Goal: Book appointment/travel/reservation

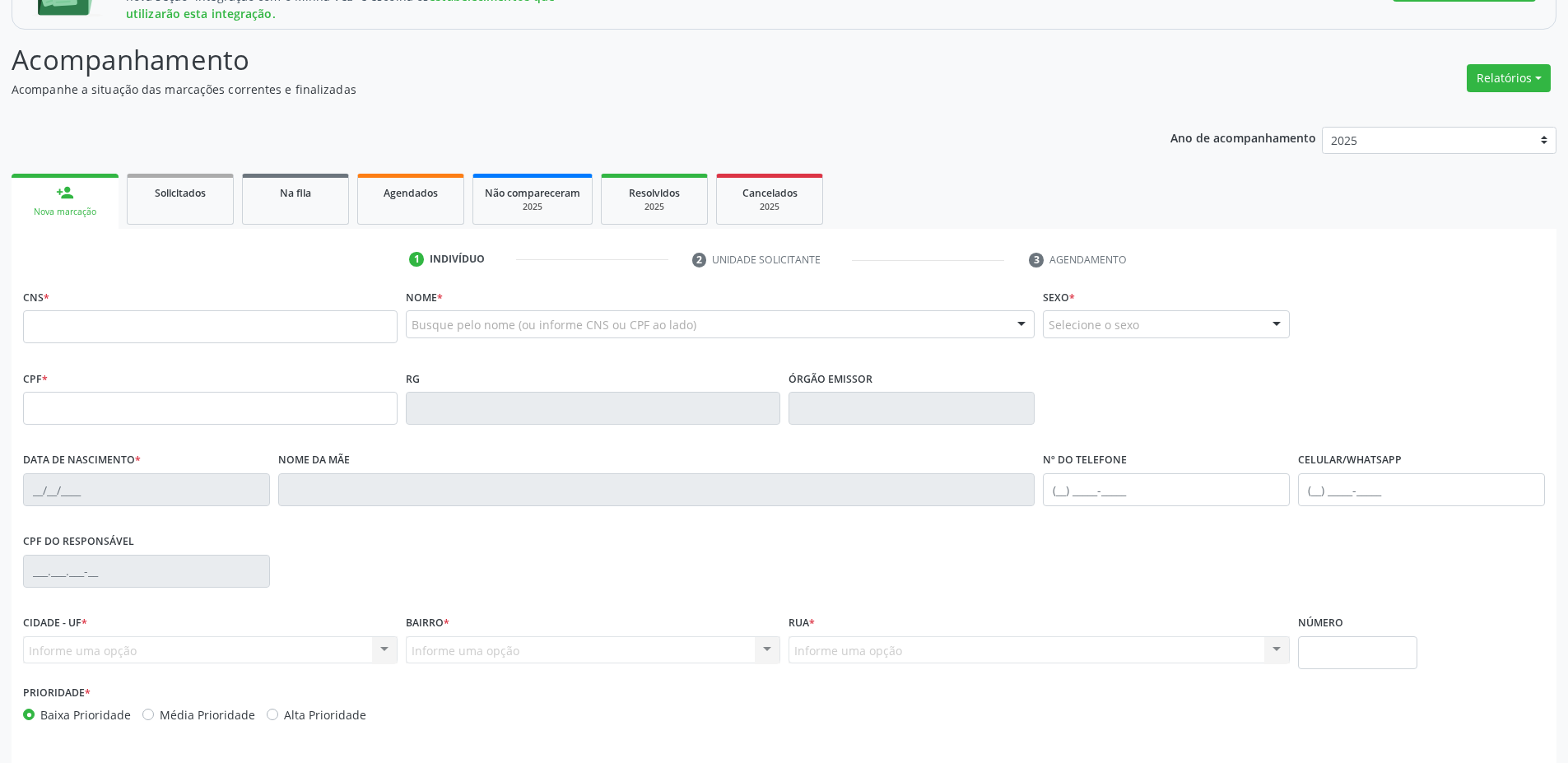
scroll to position [296, 0]
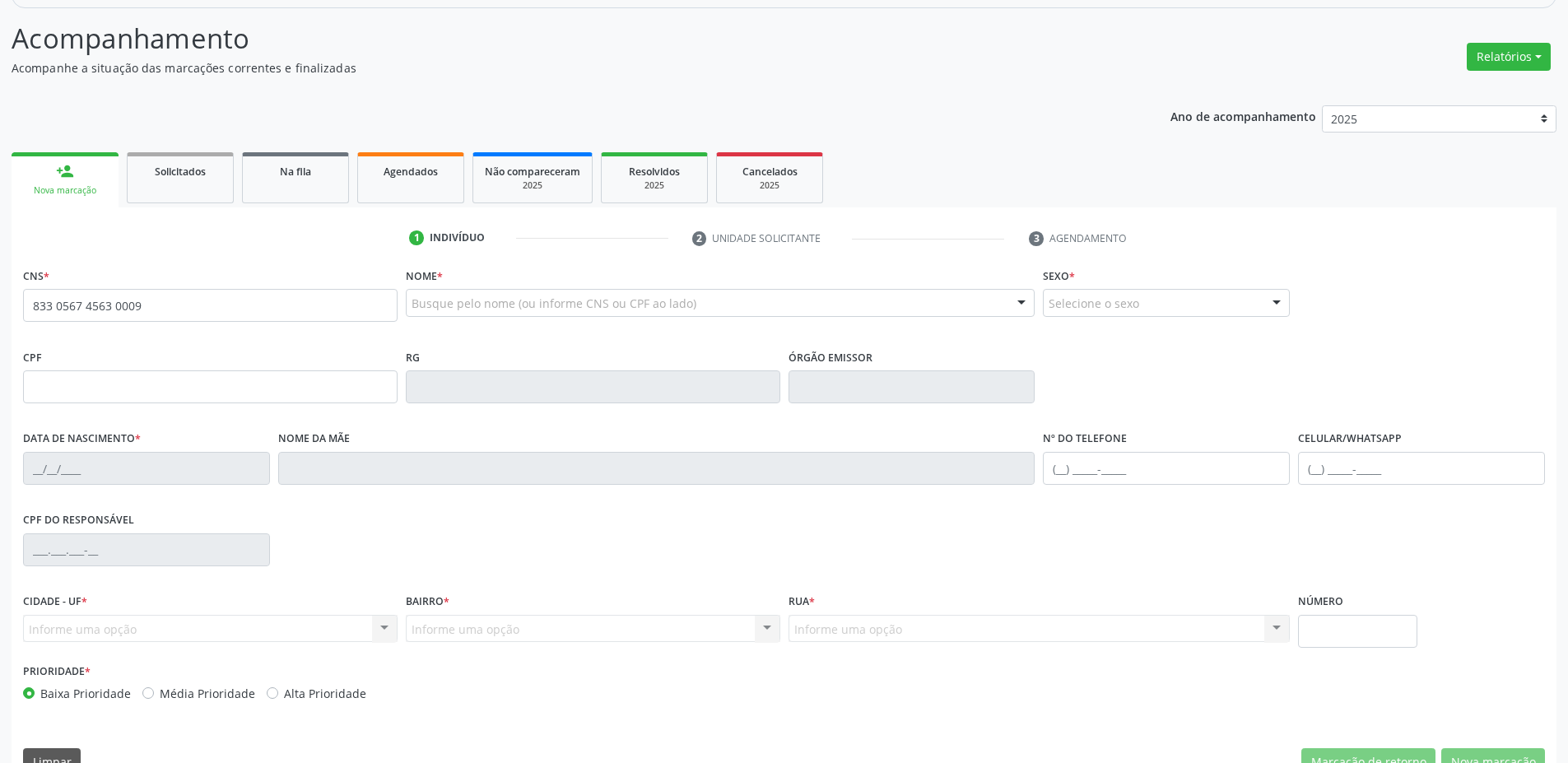
type input "833 0567 4563 0009"
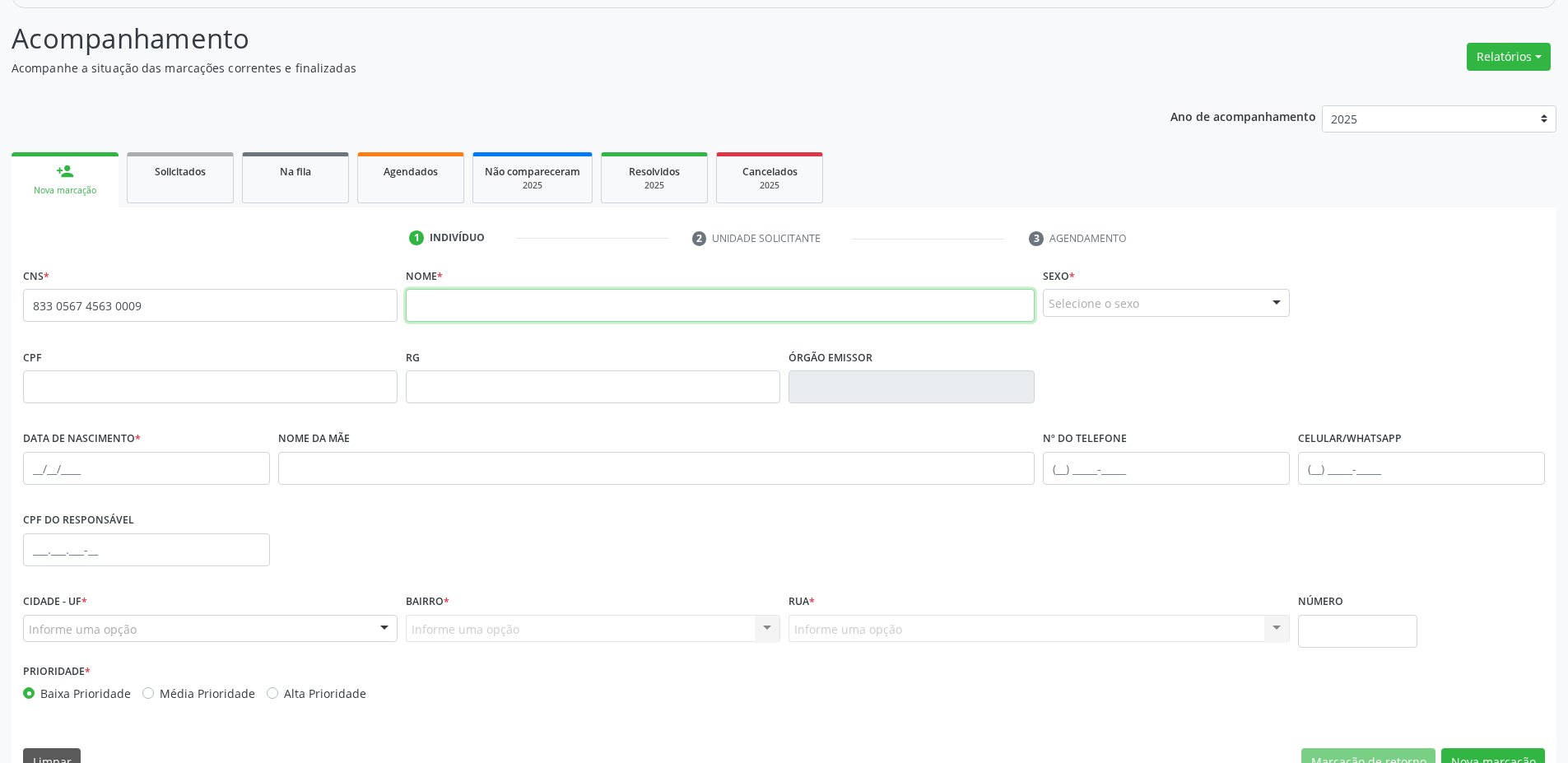
click at [541, 302] on input "text" at bounding box center [721, 305] width 630 height 33
type input "[PERSON_NAME]"
click at [1119, 300] on div "Selecione o sexo" at bounding box center [1166, 303] width 247 height 28
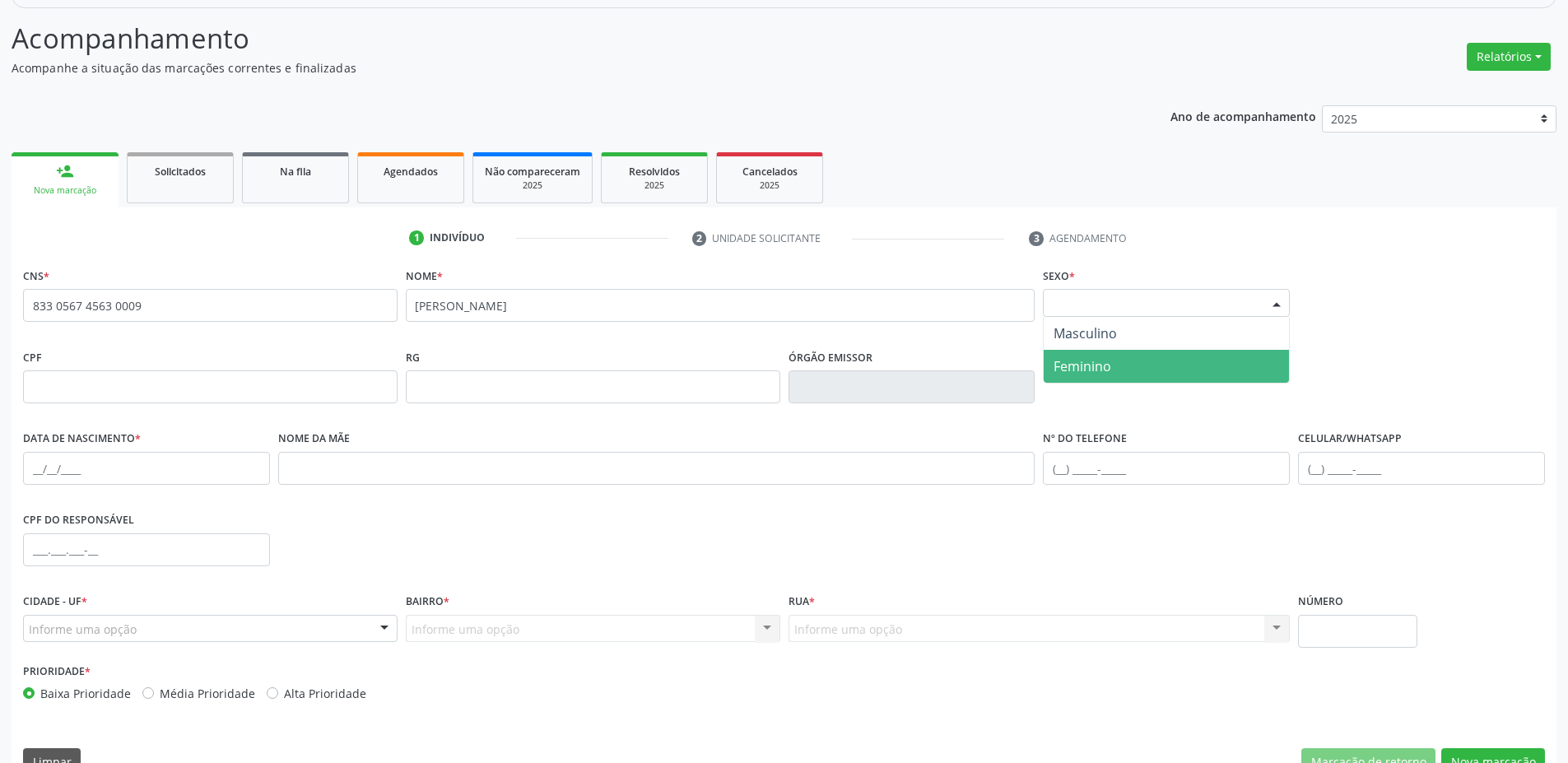
click at [1087, 363] on span "Feminino" at bounding box center [1082, 366] width 58 height 18
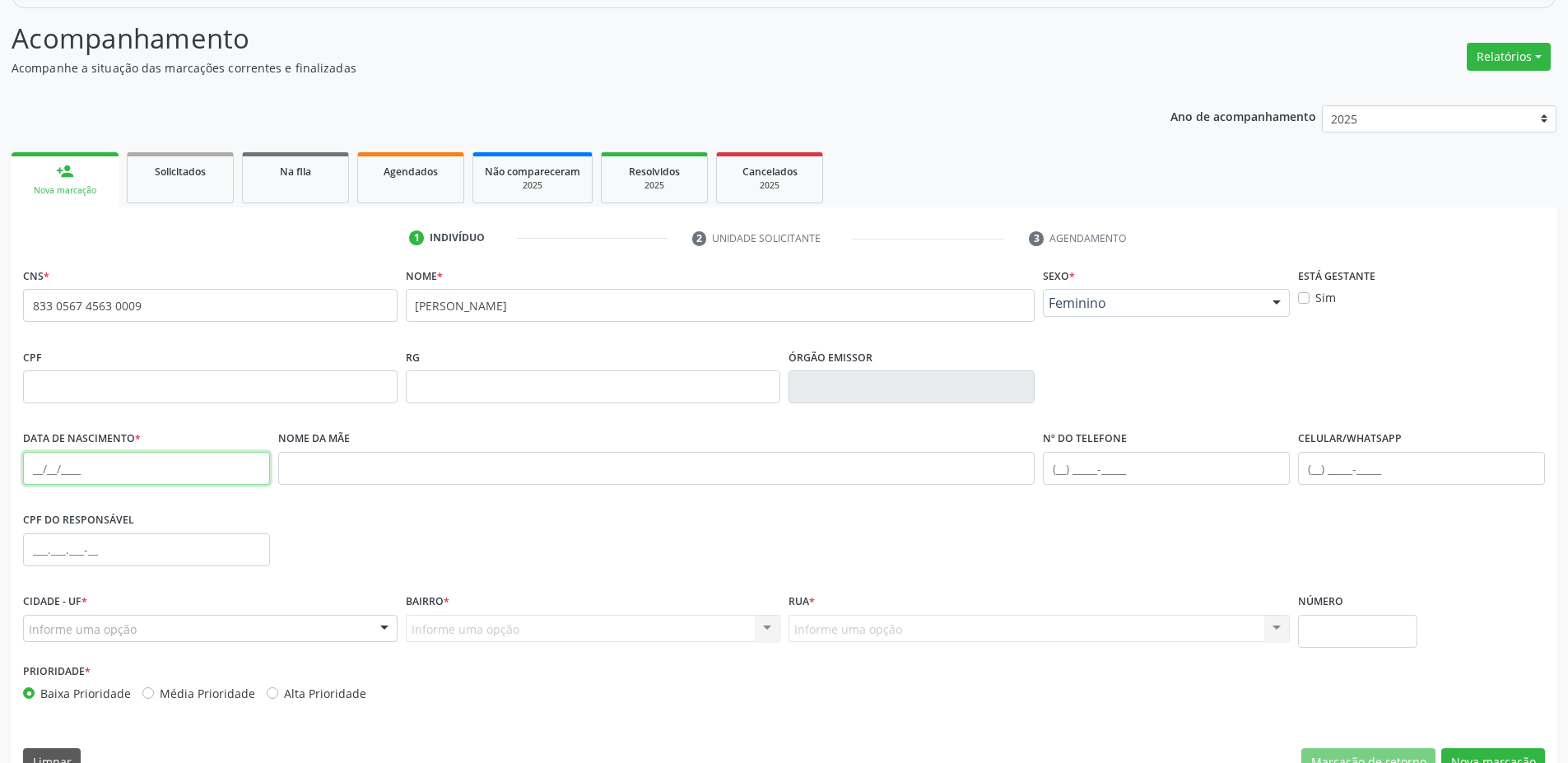
click at [132, 467] on input "text" at bounding box center [146, 468] width 247 height 33
type input "0"
type input "1[DATE]"
click at [171, 624] on div "Informe uma opção" at bounding box center [210, 629] width 374 height 28
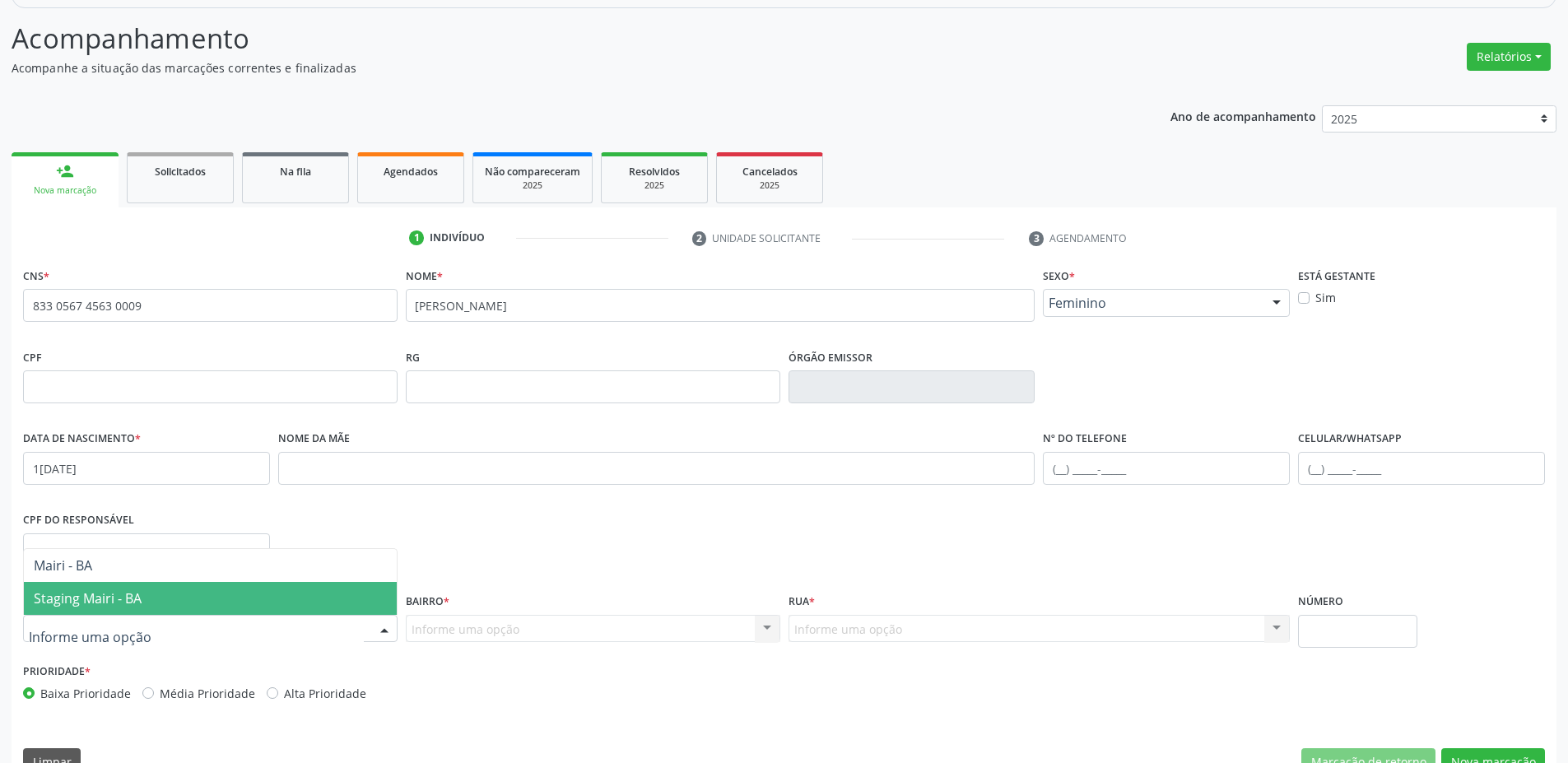
click at [95, 593] on span "Staging Mairi - BA" at bounding box center [87, 598] width 108 height 18
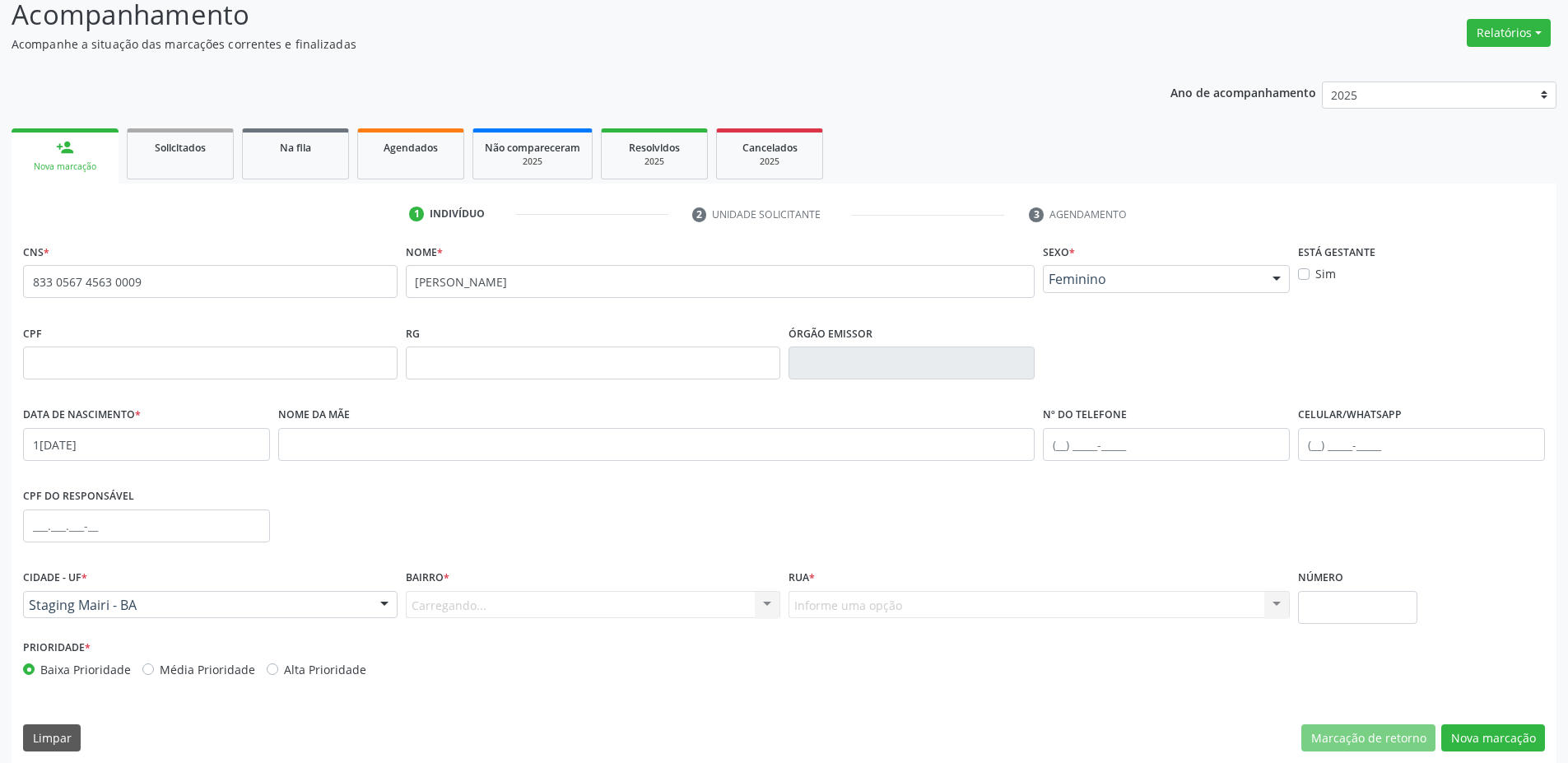
scroll to position [332, 0]
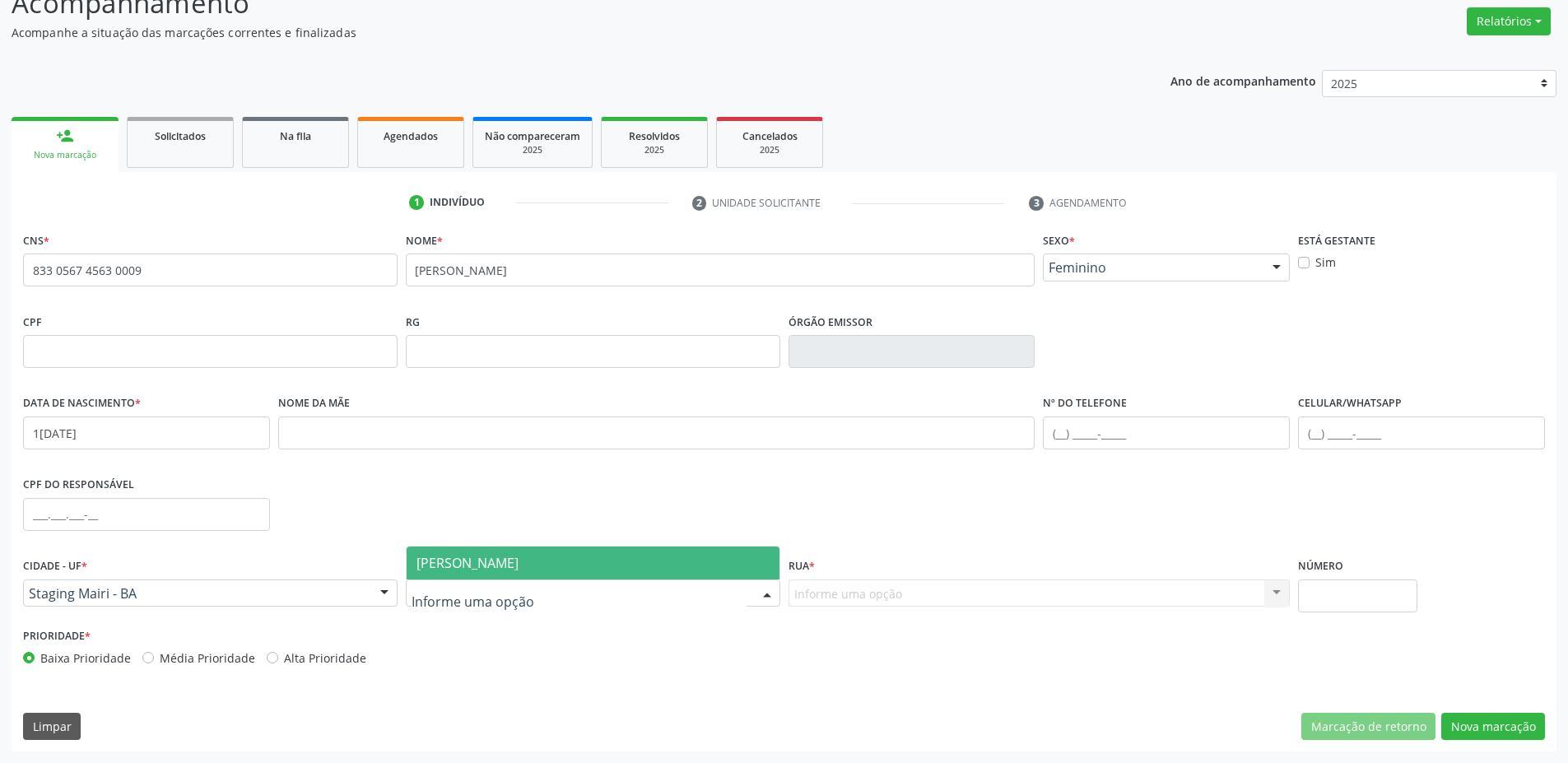
click at [460, 570] on span "[PERSON_NAME]" at bounding box center [467, 563] width 102 height 18
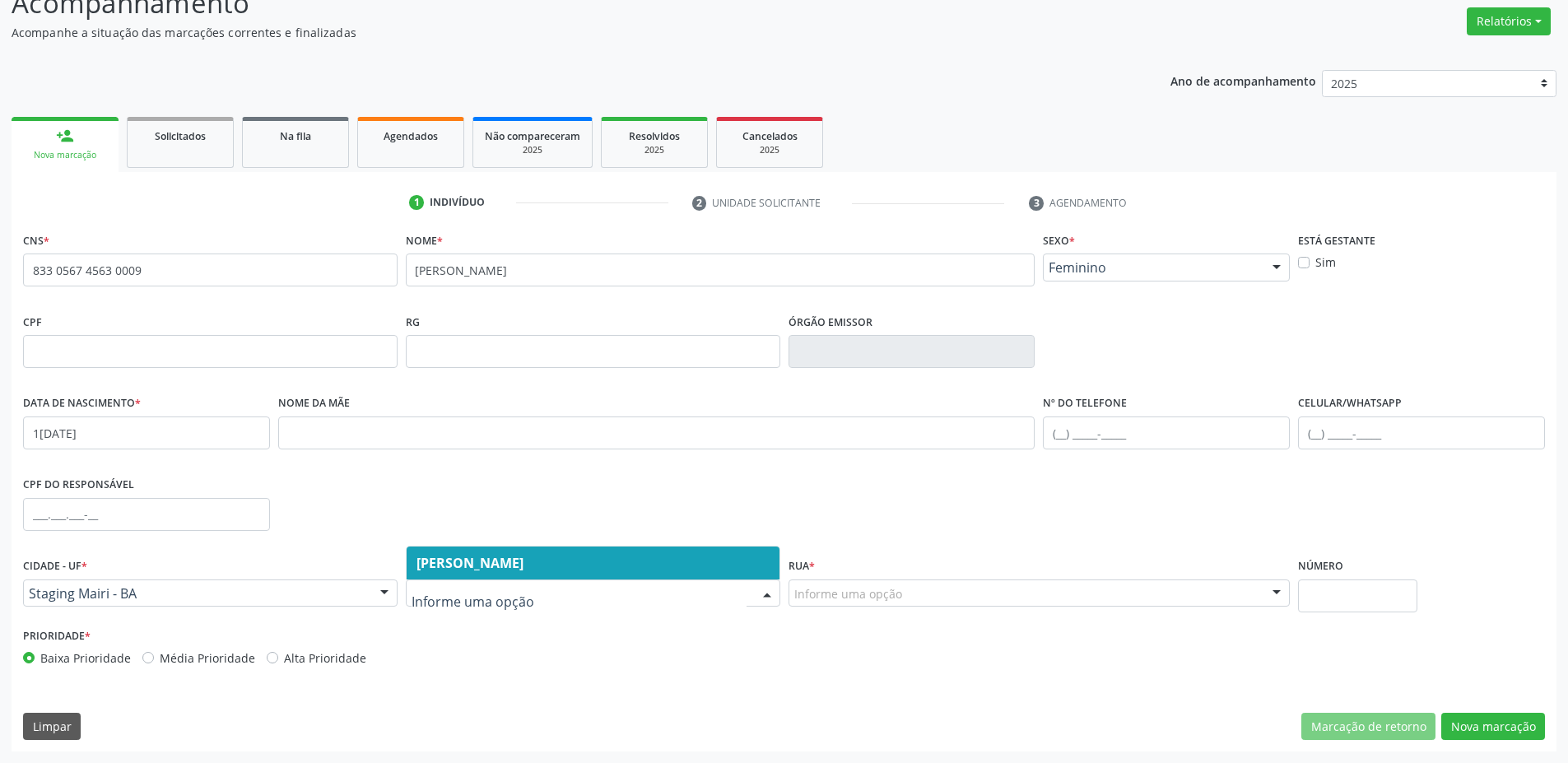
click at [123, 601] on div "Staging Mairi - BA" at bounding box center [210, 593] width 374 height 28
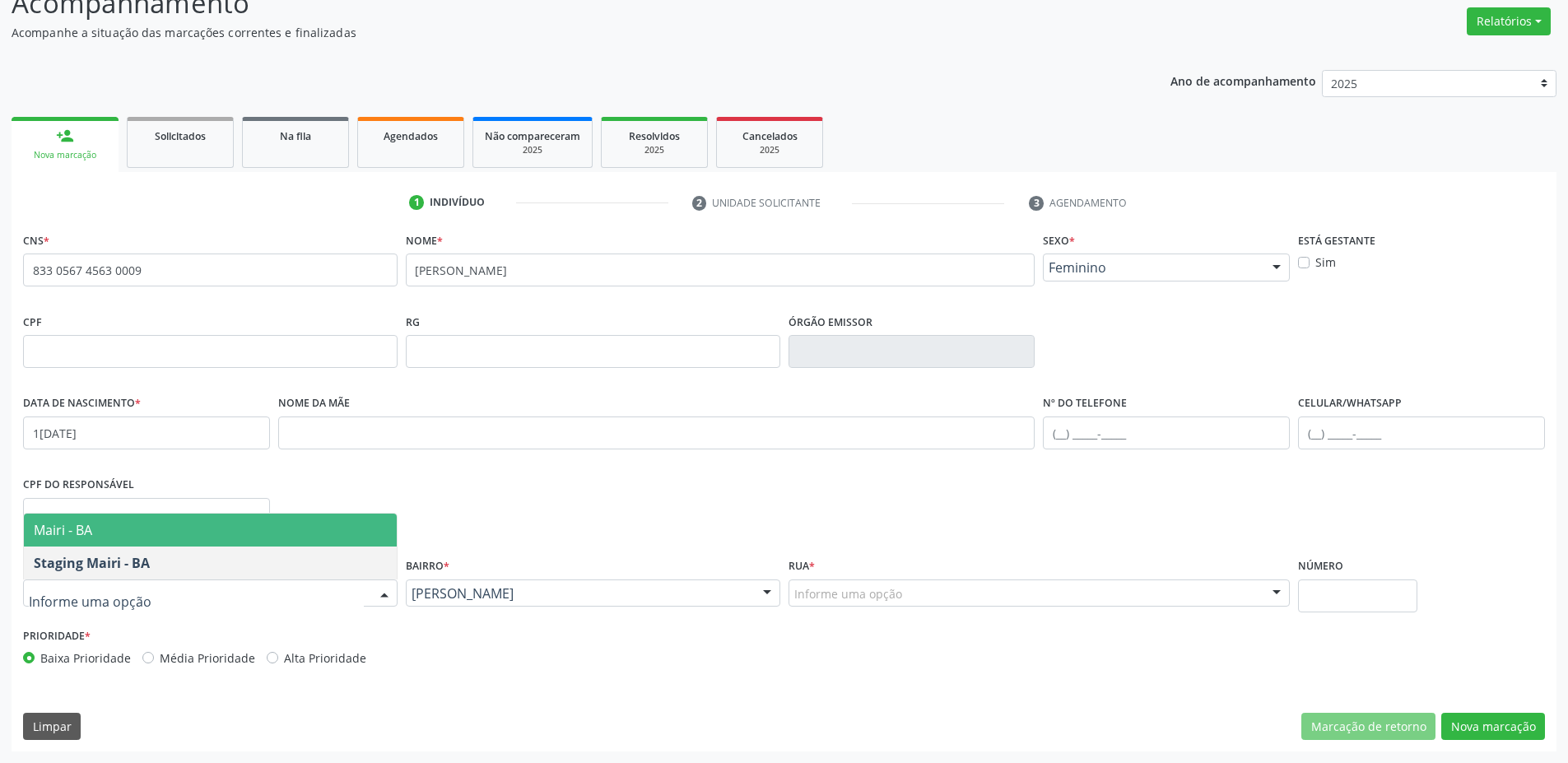
click at [90, 527] on span "Mairi - BA" at bounding box center [63, 530] width 59 height 18
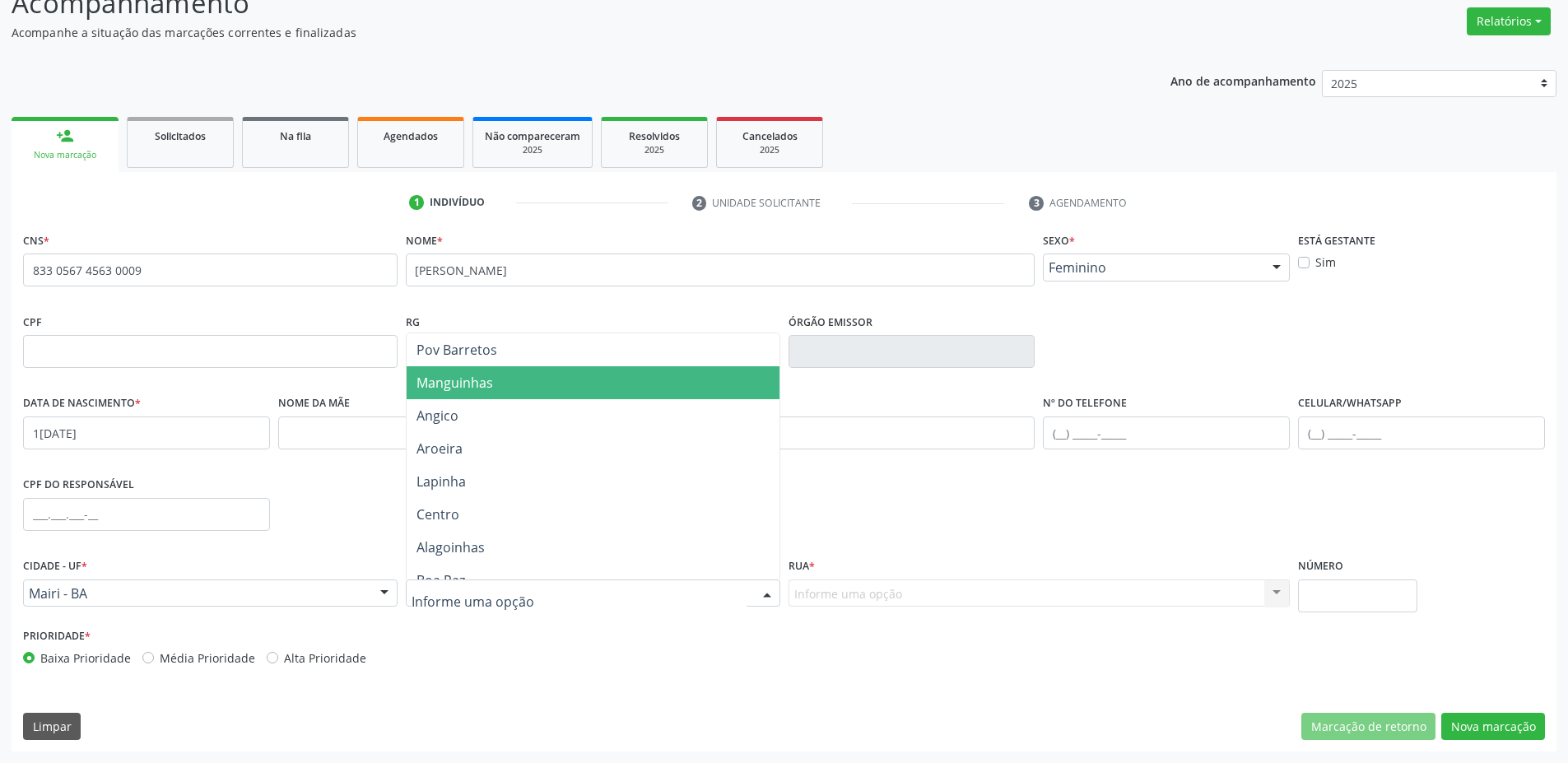
click at [470, 386] on span "Manguinhas" at bounding box center [454, 382] width 77 height 18
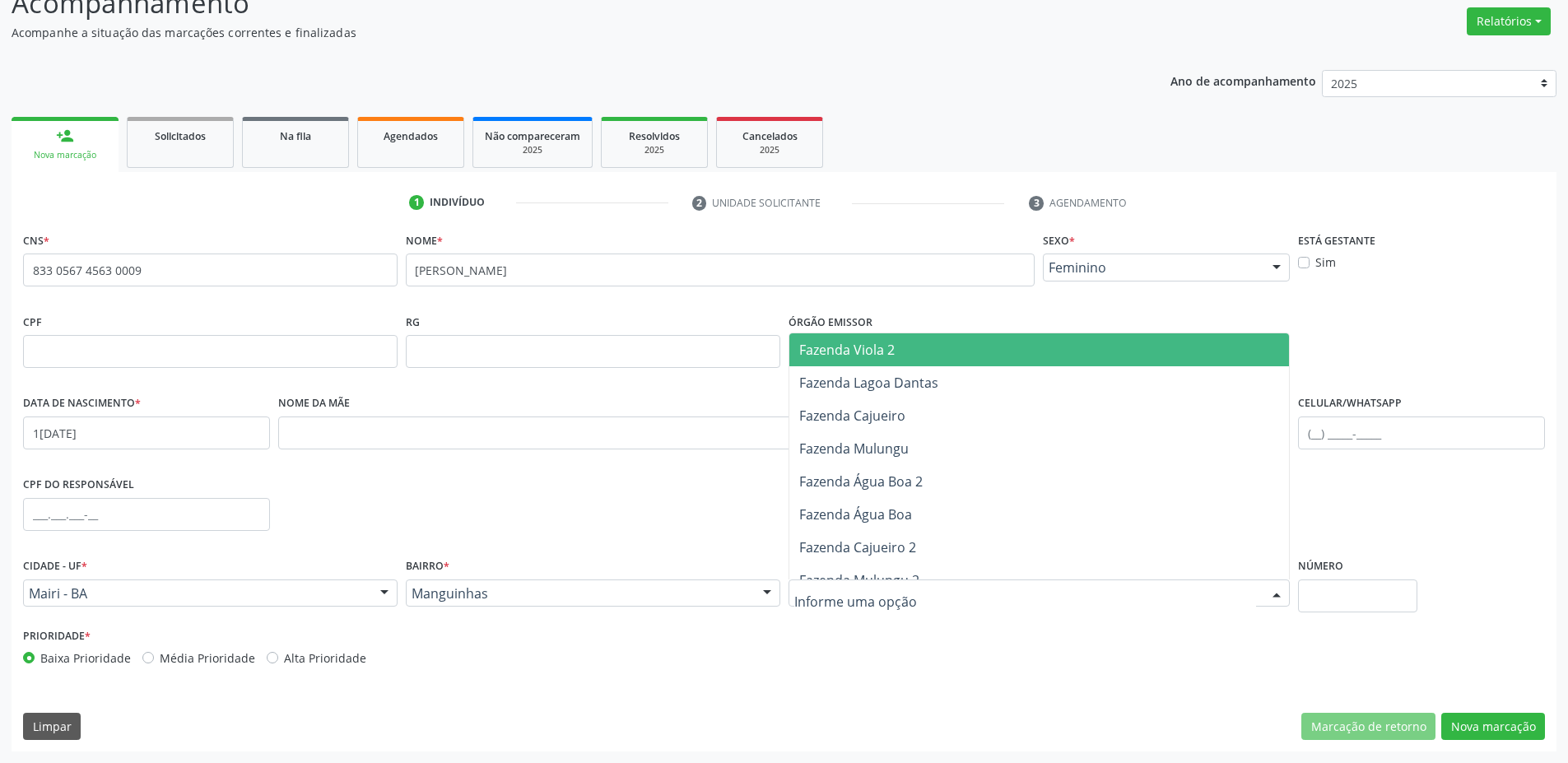
click at [859, 350] on span "Fazenda Viola 2" at bounding box center [847, 349] width 96 height 18
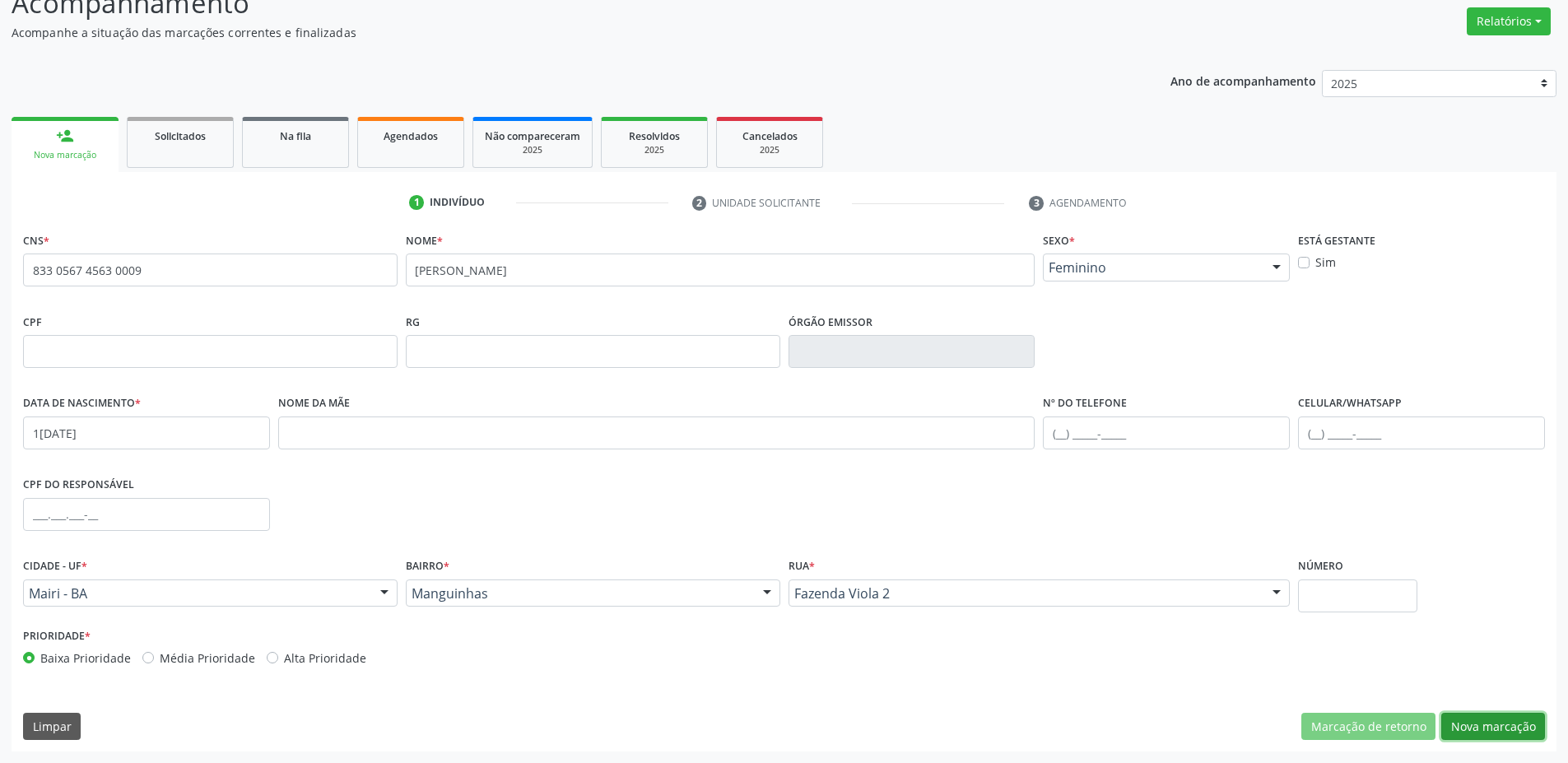
click at [1497, 731] on button "Nova marcação" at bounding box center [1493, 726] width 104 height 28
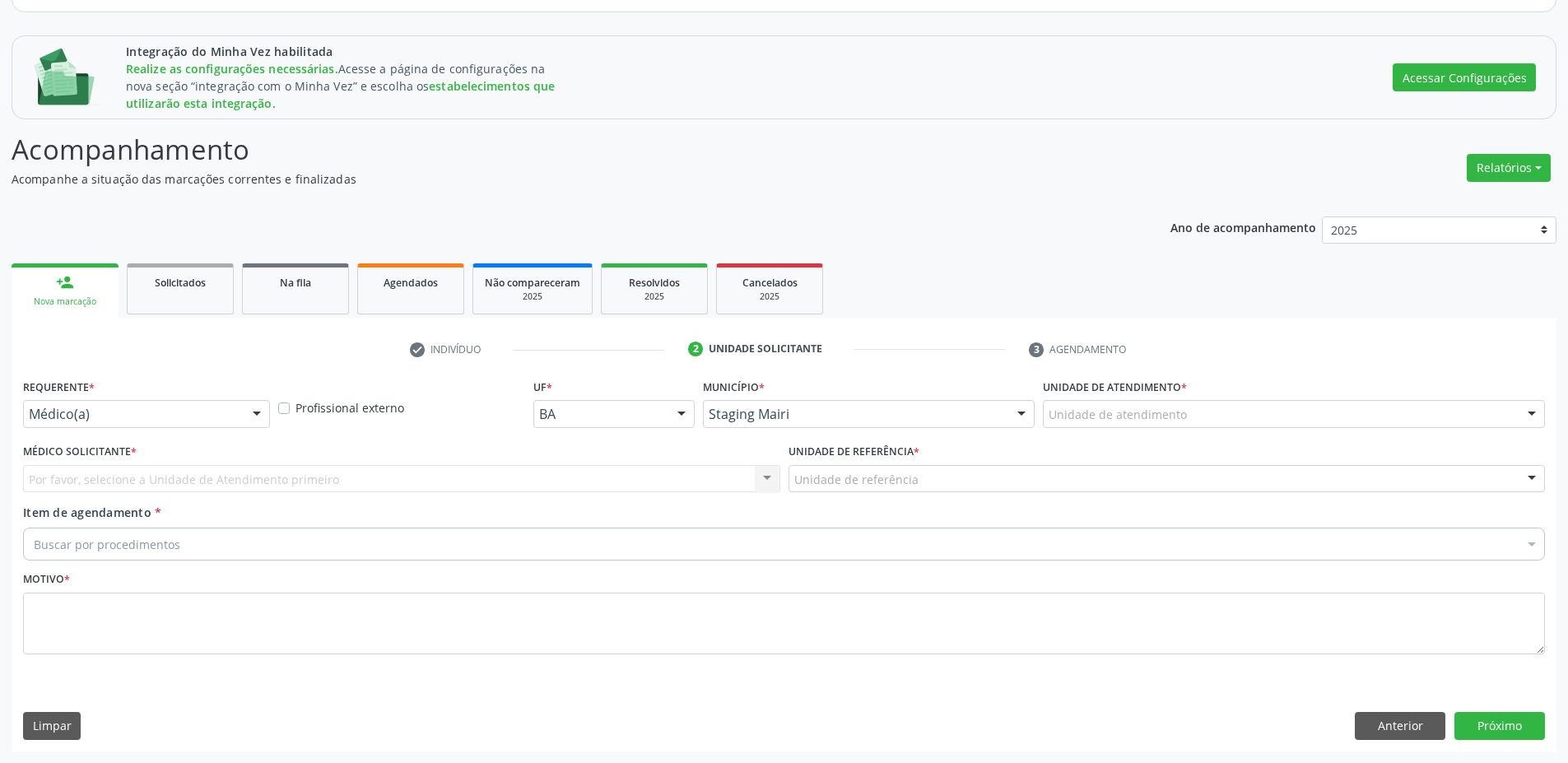
scroll to position [185, 0]
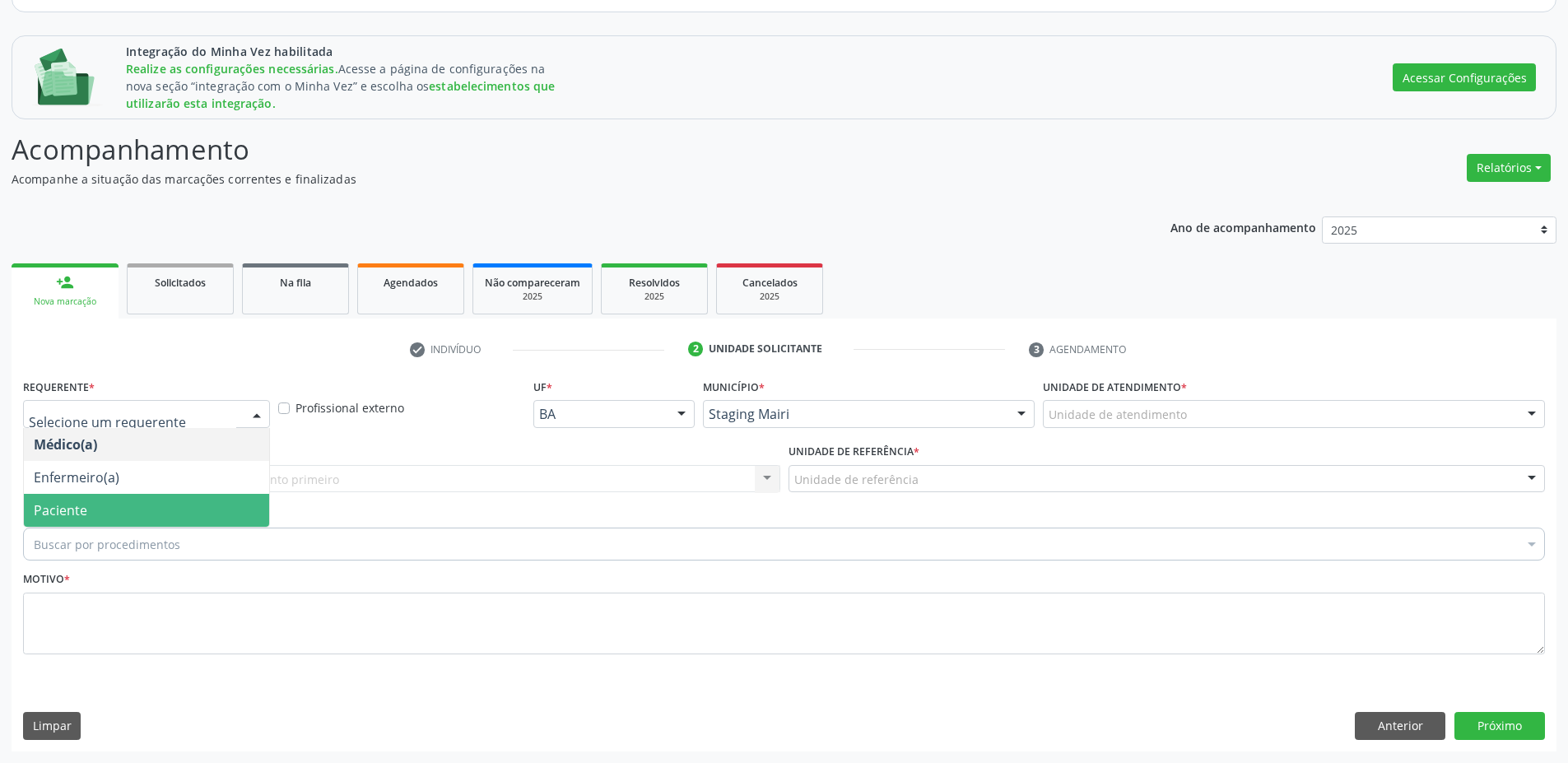
click at [96, 499] on span "Paciente" at bounding box center [146, 510] width 245 height 33
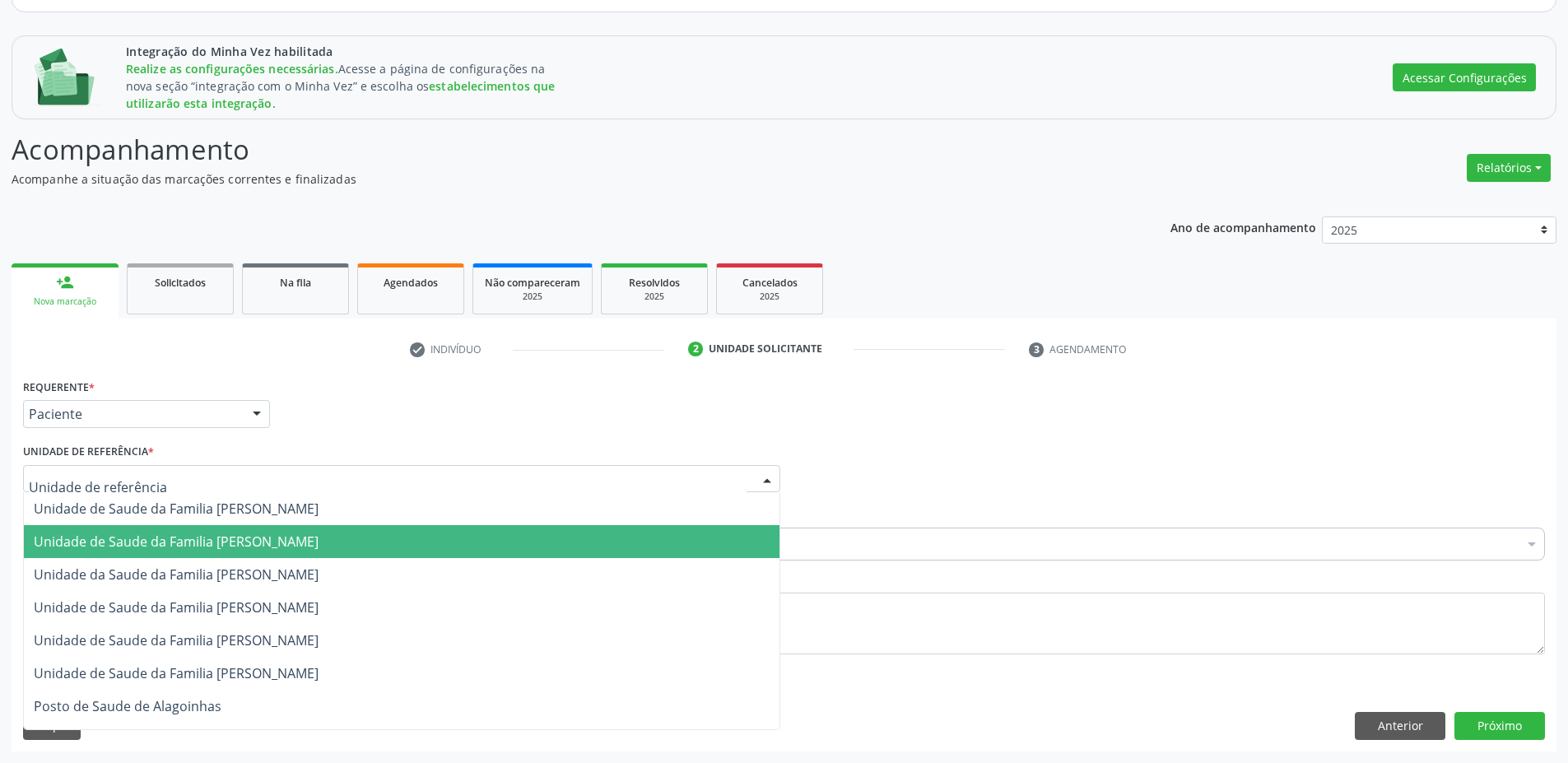
click at [147, 546] on span "Unidade de Saude da Familia [PERSON_NAME]" at bounding box center [176, 541] width 285 height 18
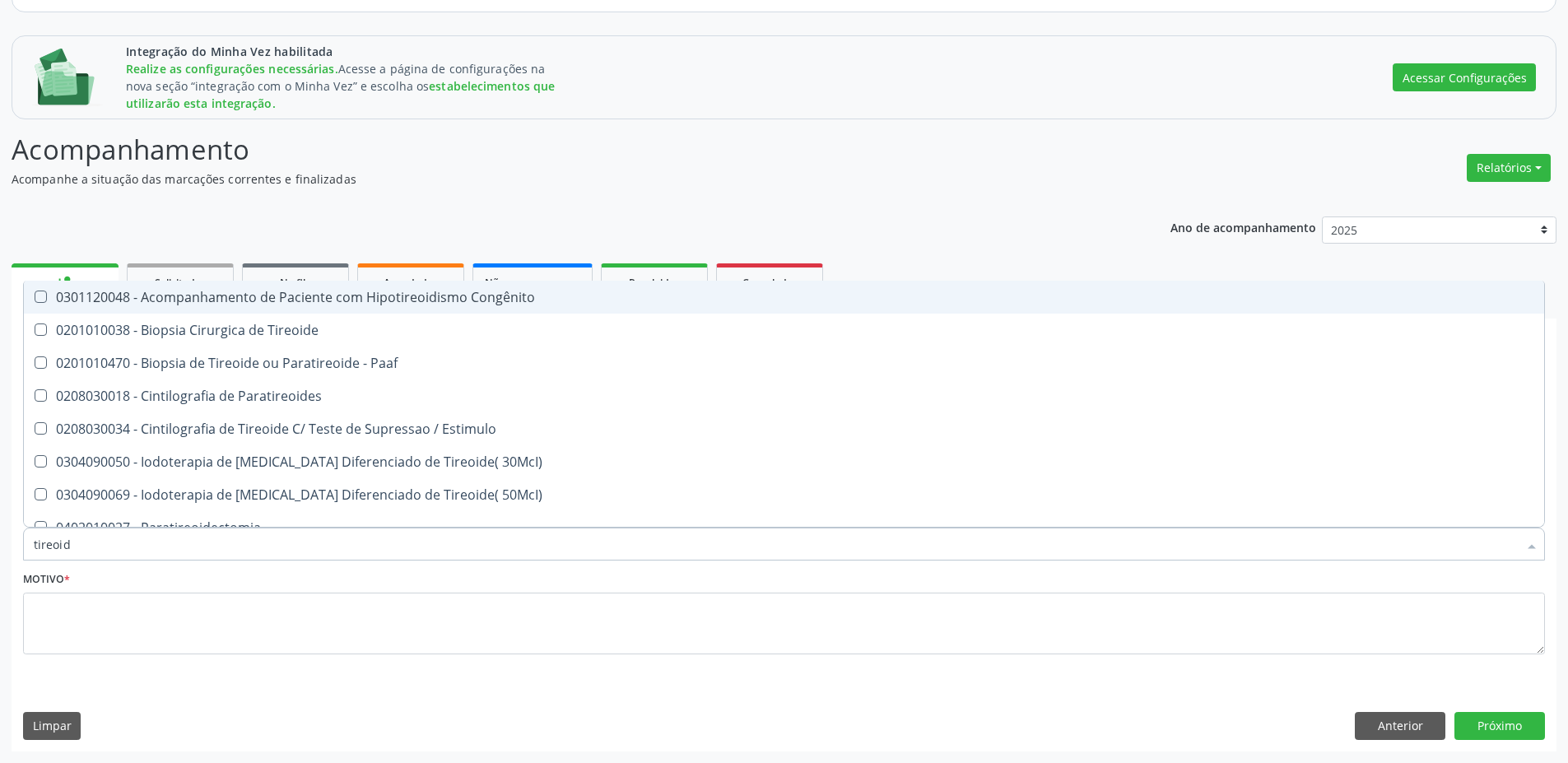
type input "tireoide"
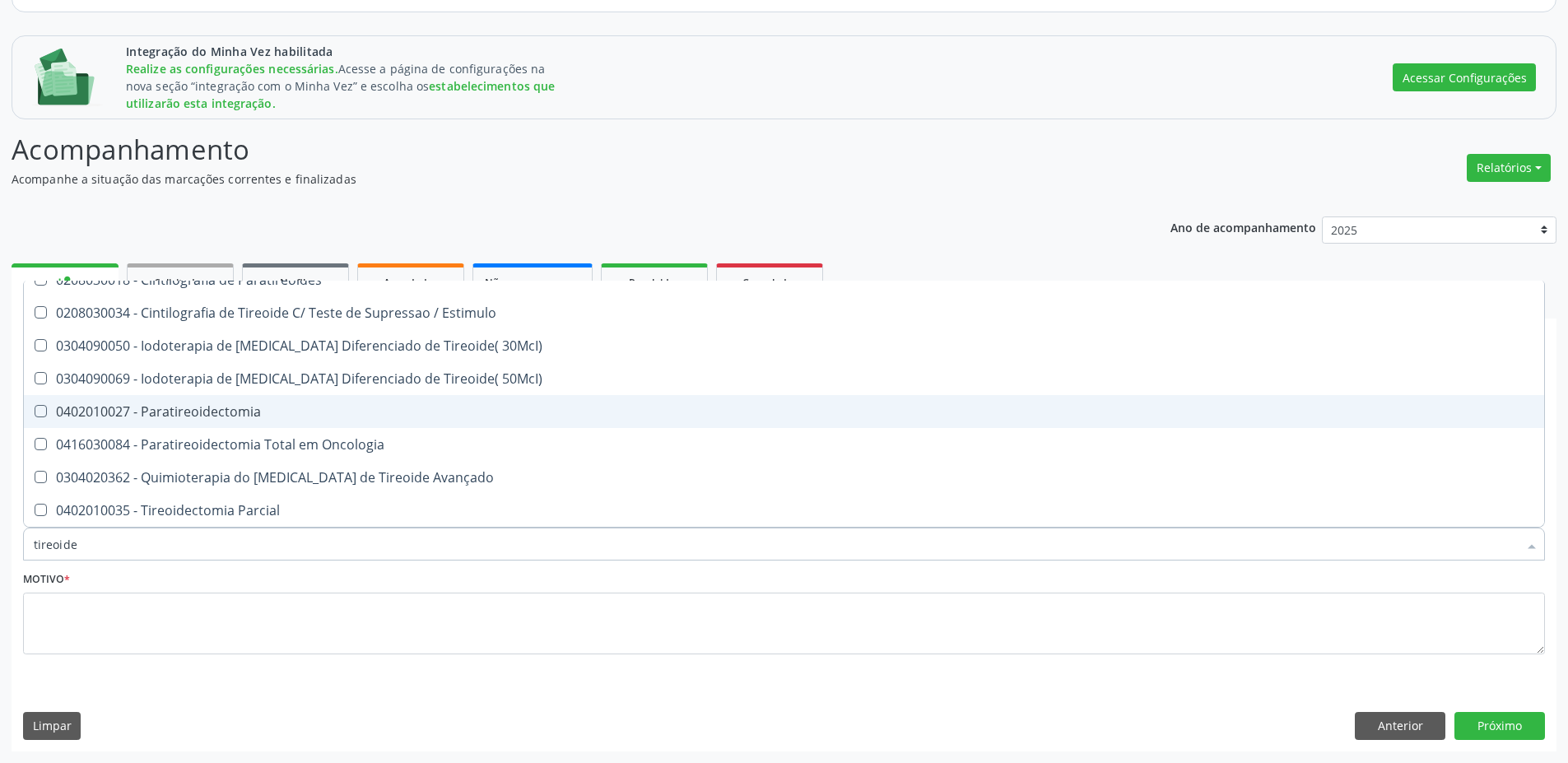
scroll to position [280, 0]
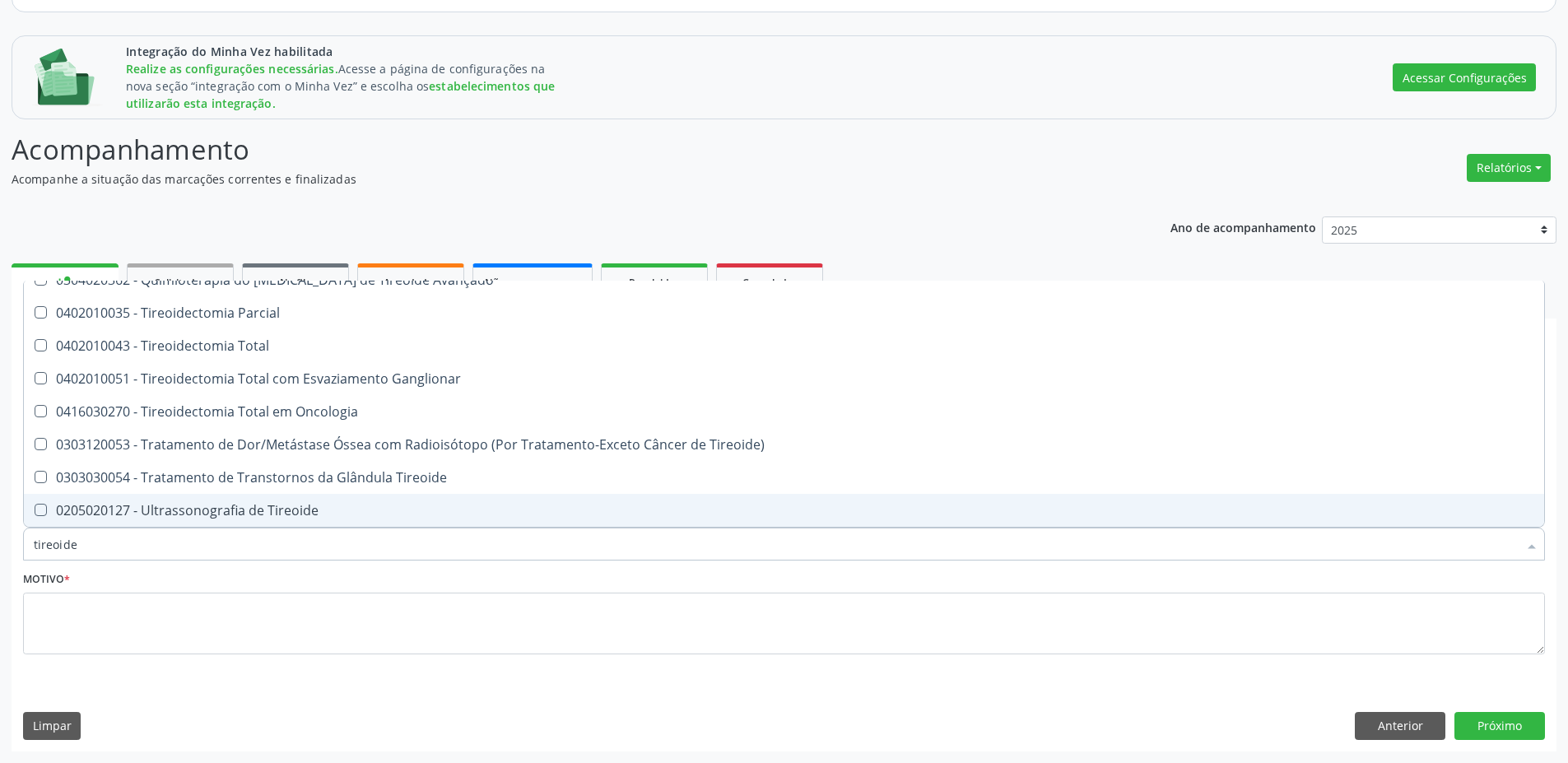
click at [128, 500] on span "0205020127 - Ultrassonografia de Tireoide" at bounding box center [784, 510] width 1521 height 33
checkbox Tireoide "true"
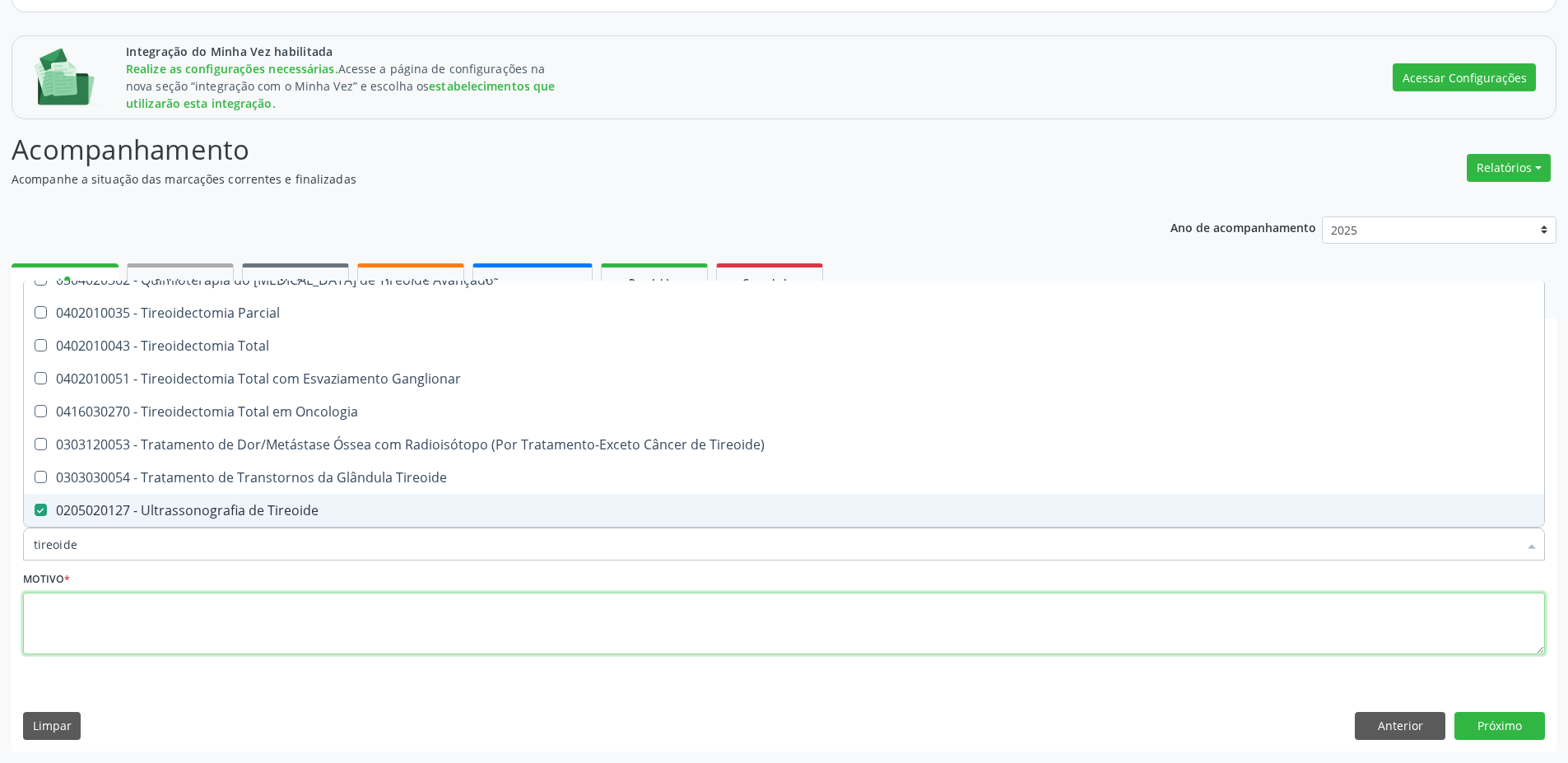
click at [76, 606] on textarea at bounding box center [784, 624] width 1522 height 63
checkbox Paaf "true"
checkbox Tireoide "false"
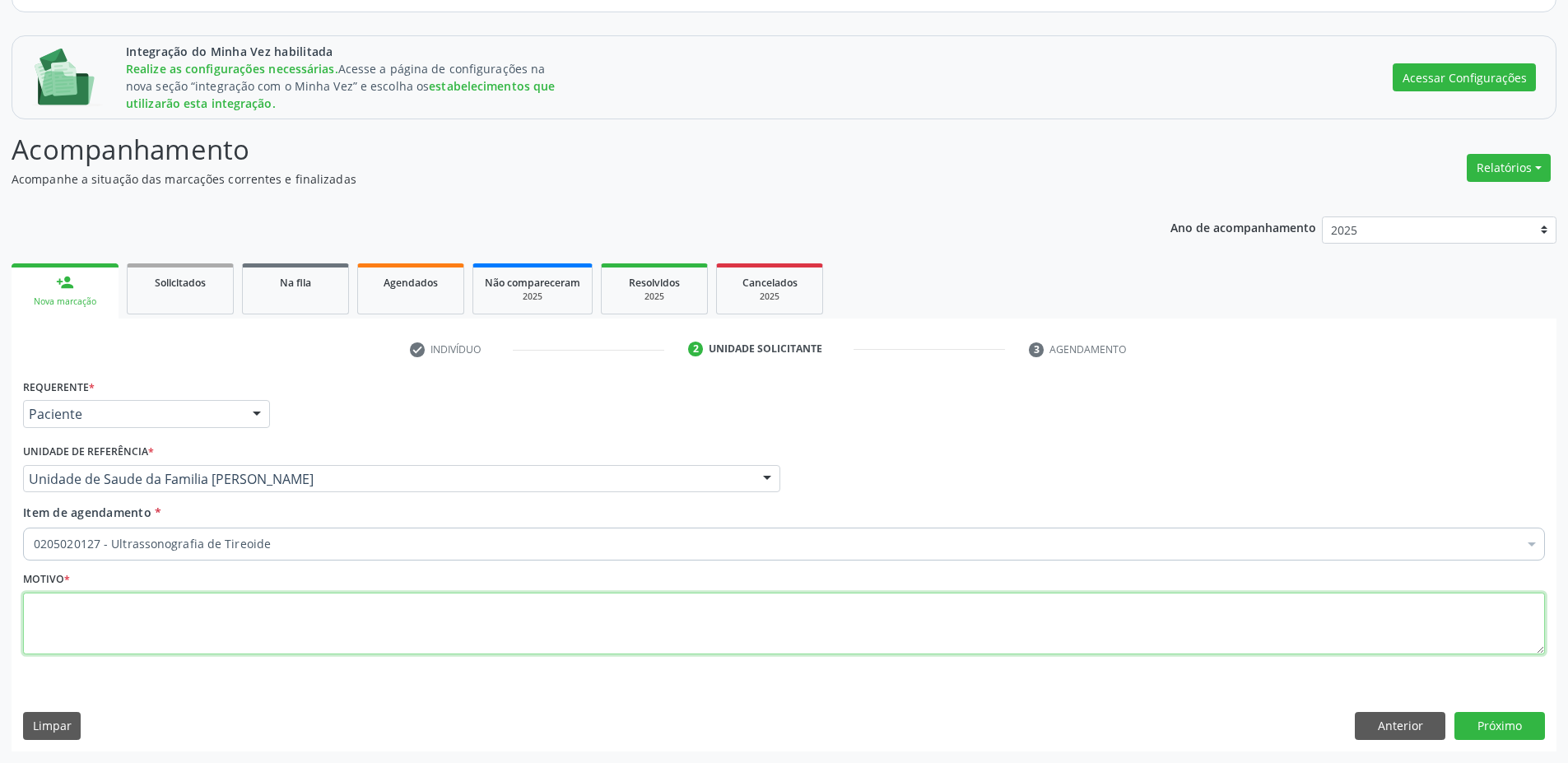
scroll to position [0, 0]
click at [76, 606] on textarea at bounding box center [784, 624] width 1522 height 63
type textarea "rotina"
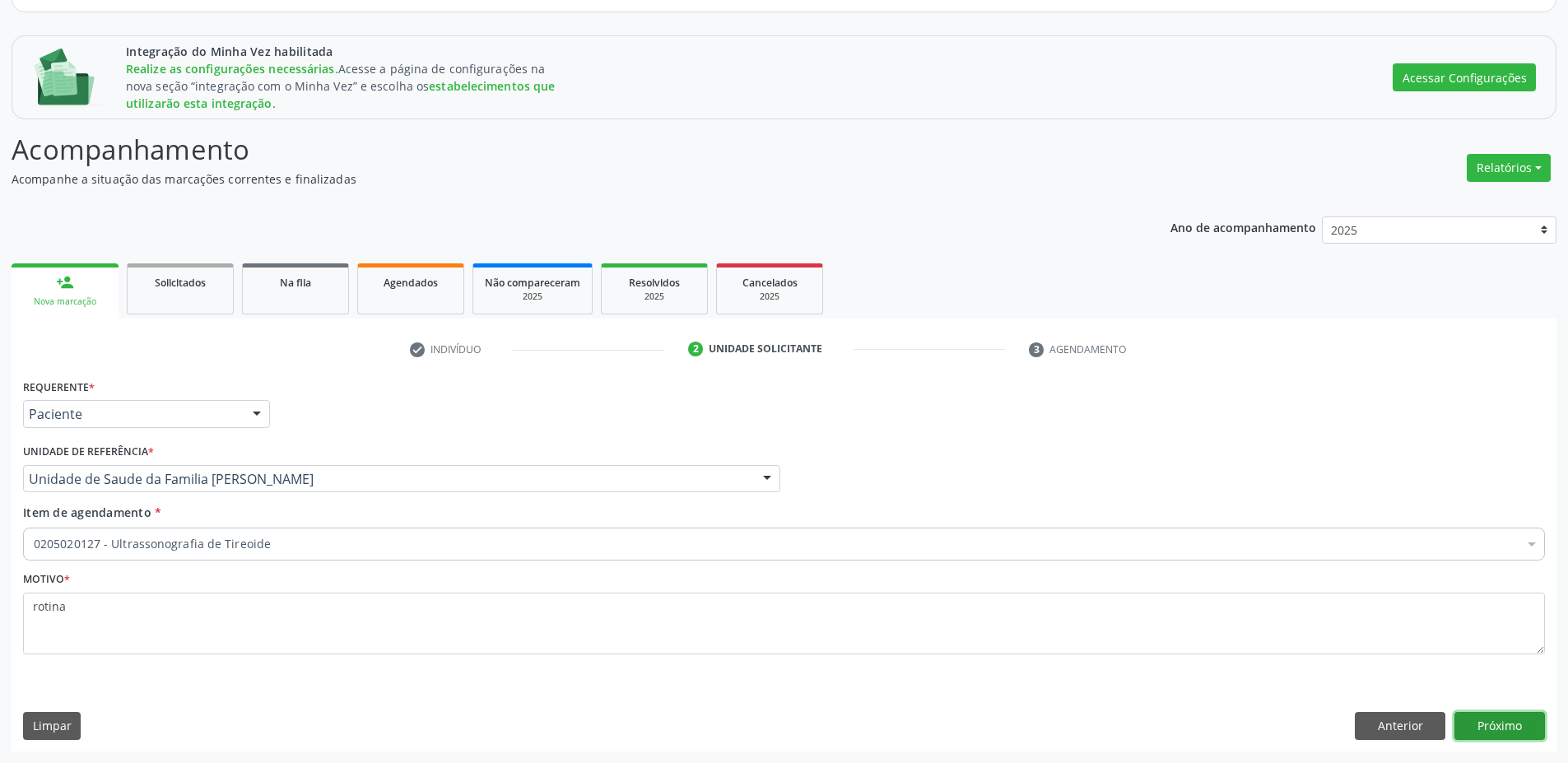
click at [1523, 730] on button "Próximo" at bounding box center [1499, 725] width 90 height 28
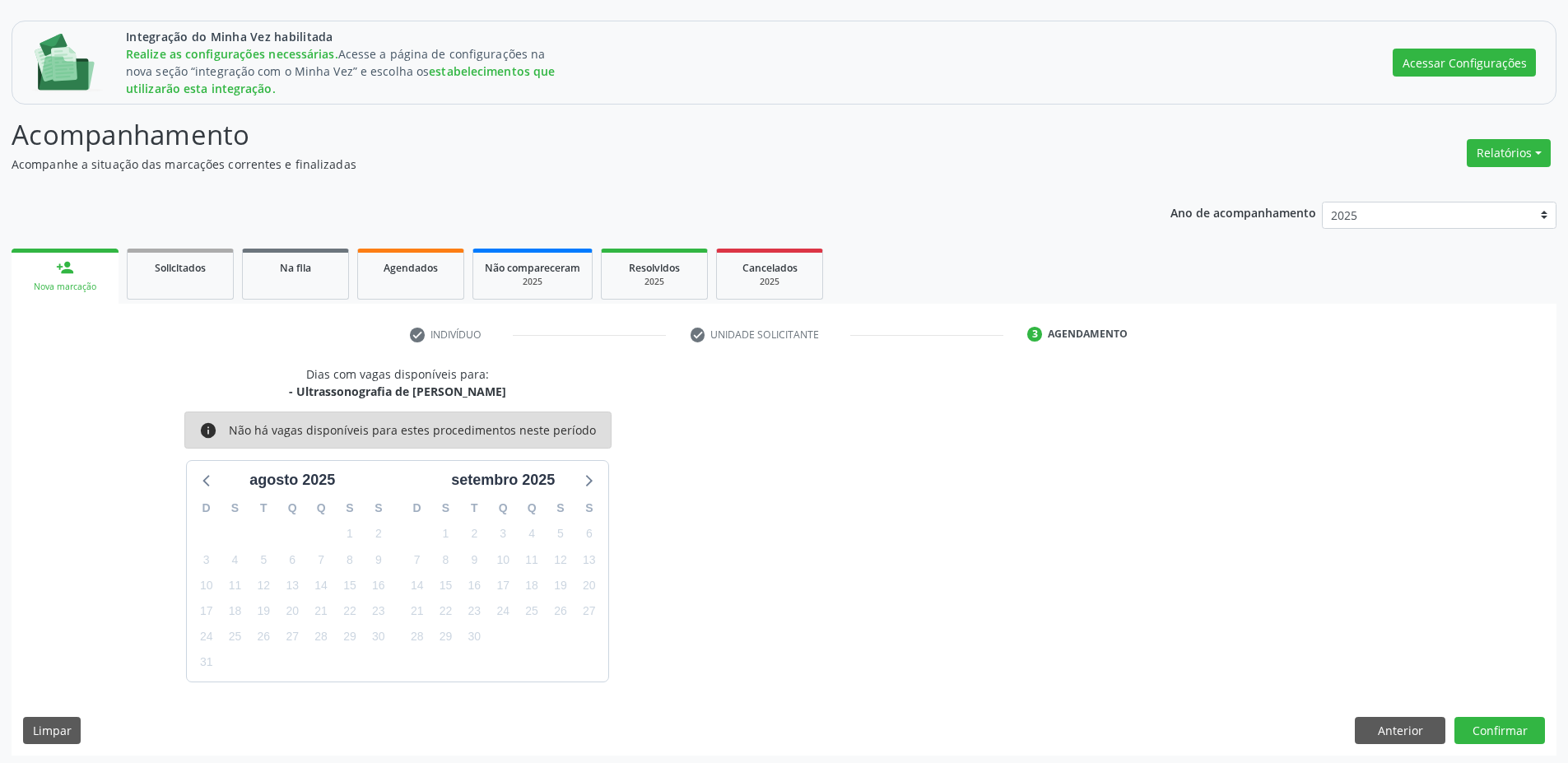
scroll to position [204, 0]
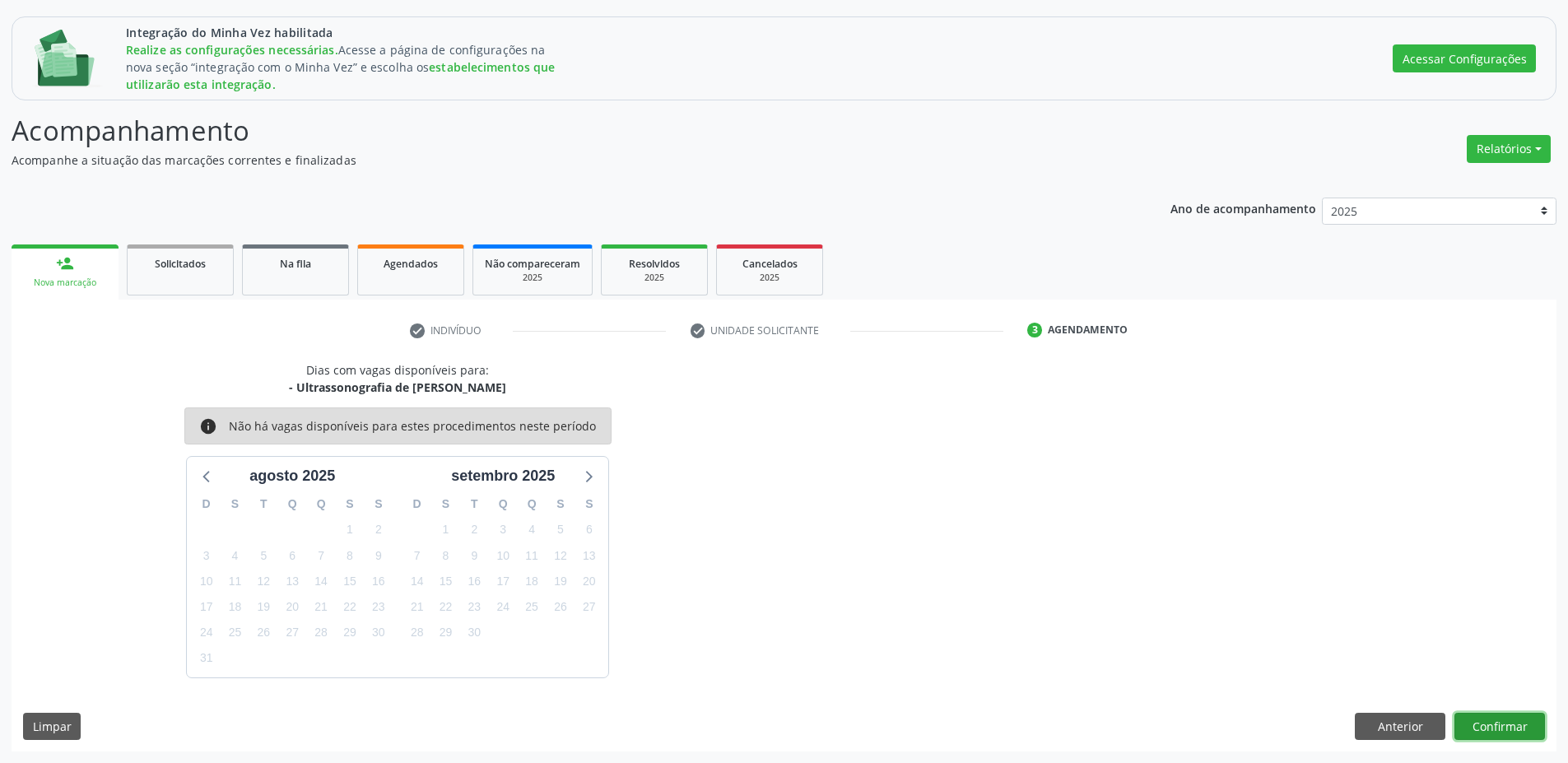
click at [1496, 717] on button "Confirmar" at bounding box center [1499, 726] width 90 height 28
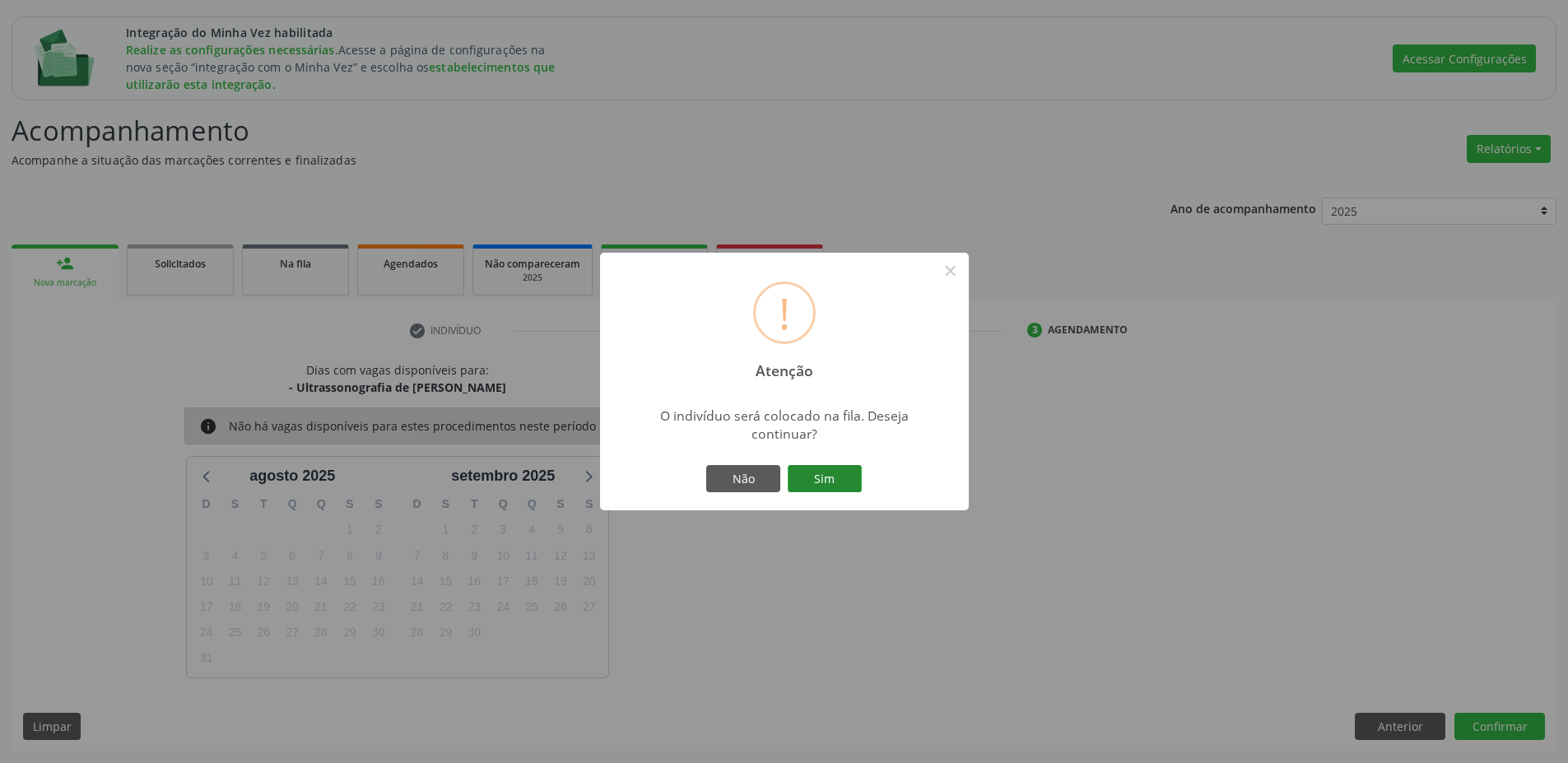
click at [825, 482] on button "Sim" at bounding box center [824, 478] width 74 height 28
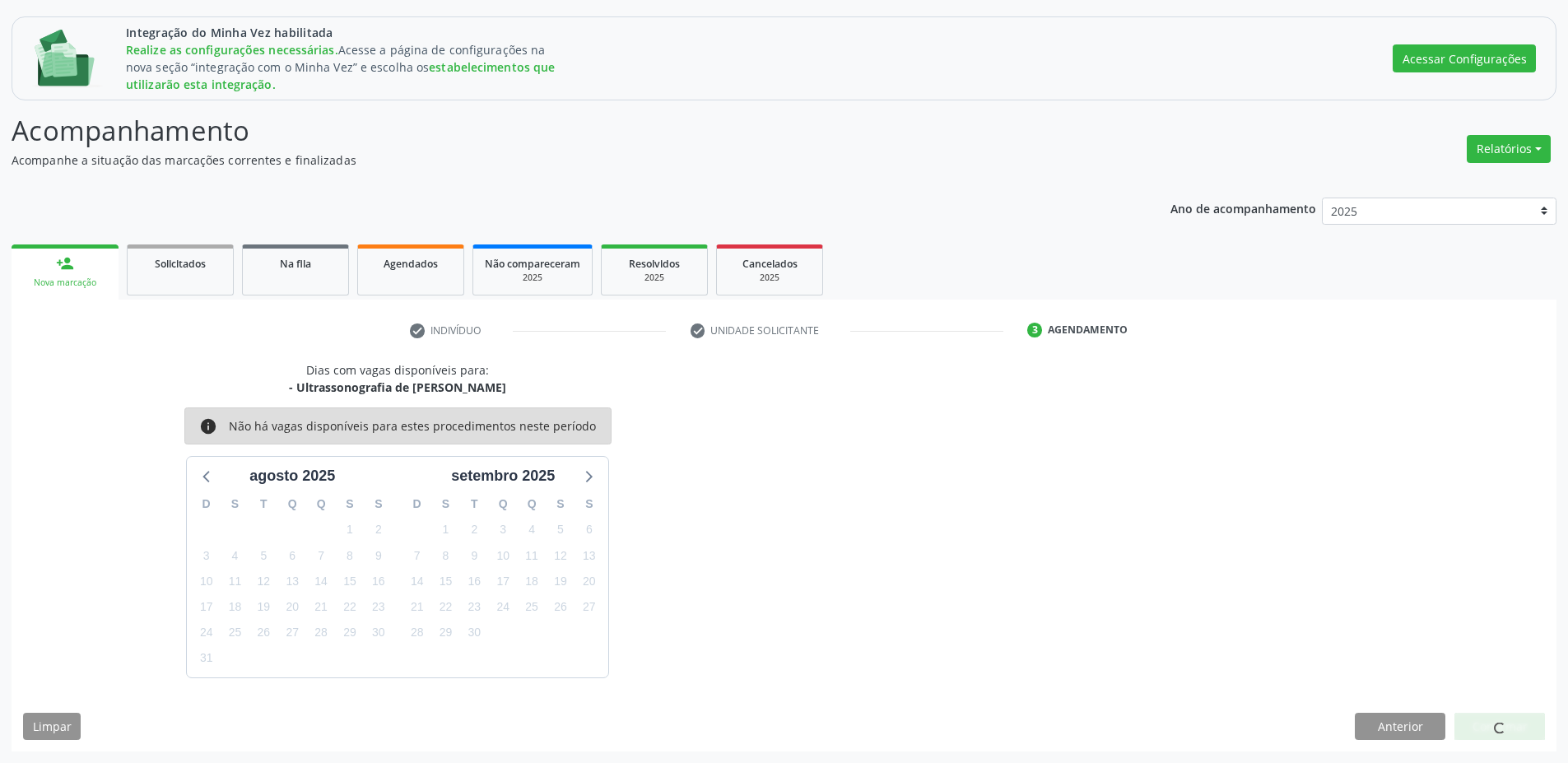
scroll to position [0, 0]
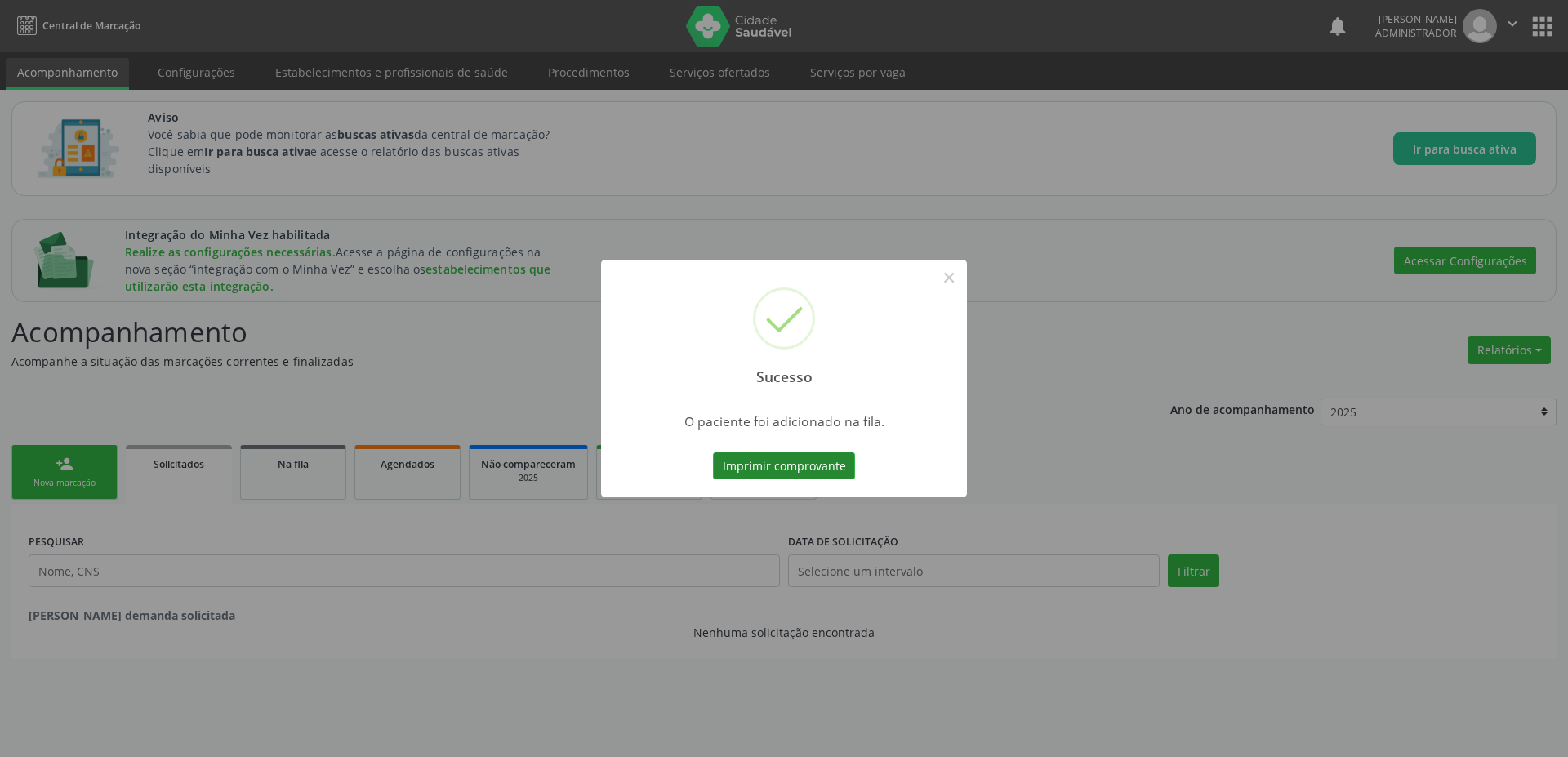
click at [744, 469] on button "Imprimir comprovante" at bounding box center [784, 466] width 142 height 28
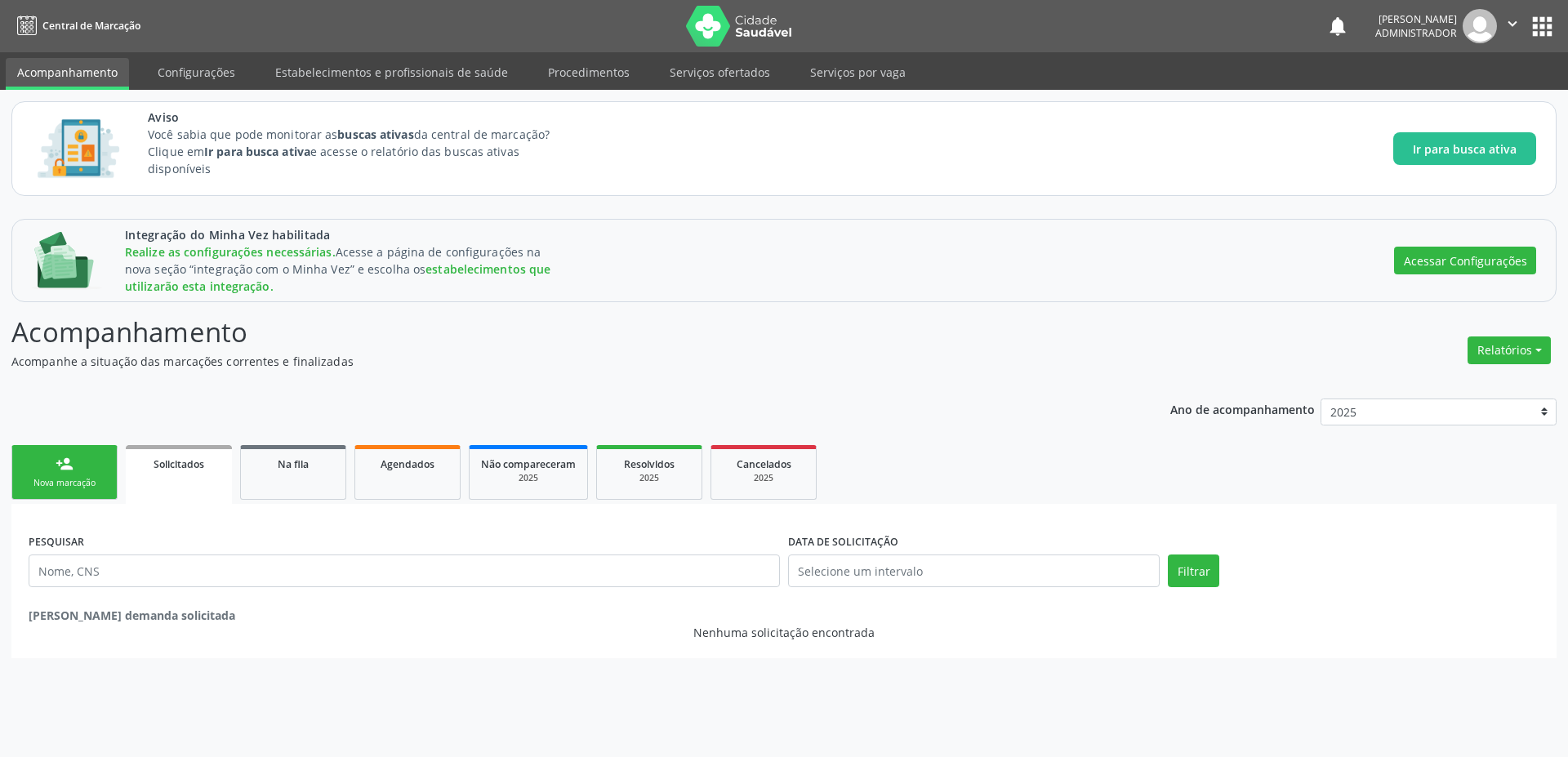
click at [1546, 23] on button "apps" at bounding box center [1542, 26] width 28 height 28
click at [726, 71] on link "Serviços ofertados" at bounding box center [720, 72] width 123 height 28
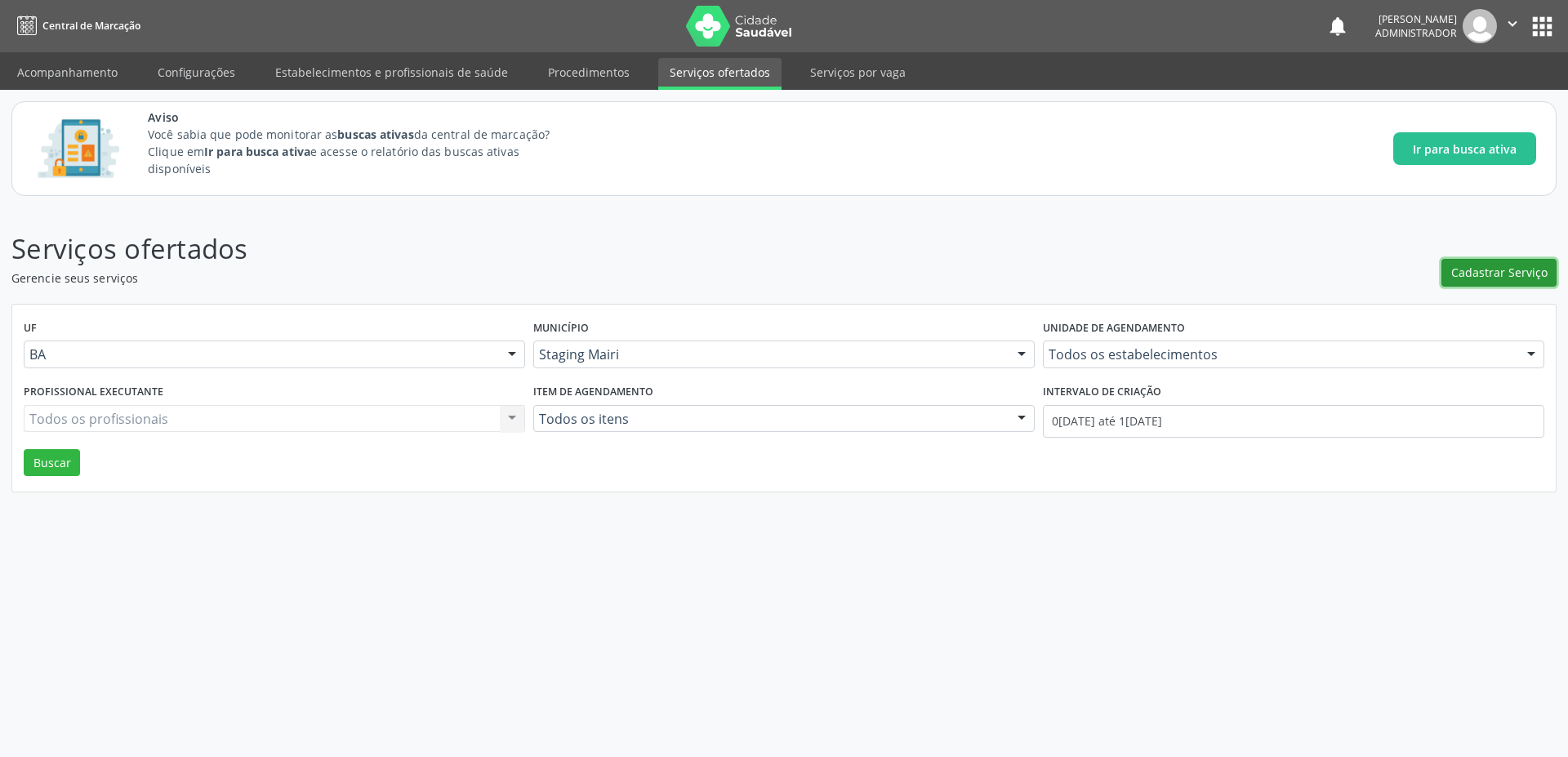
click at [1513, 277] on span "Cadastrar Serviço" at bounding box center [1499, 272] width 96 height 17
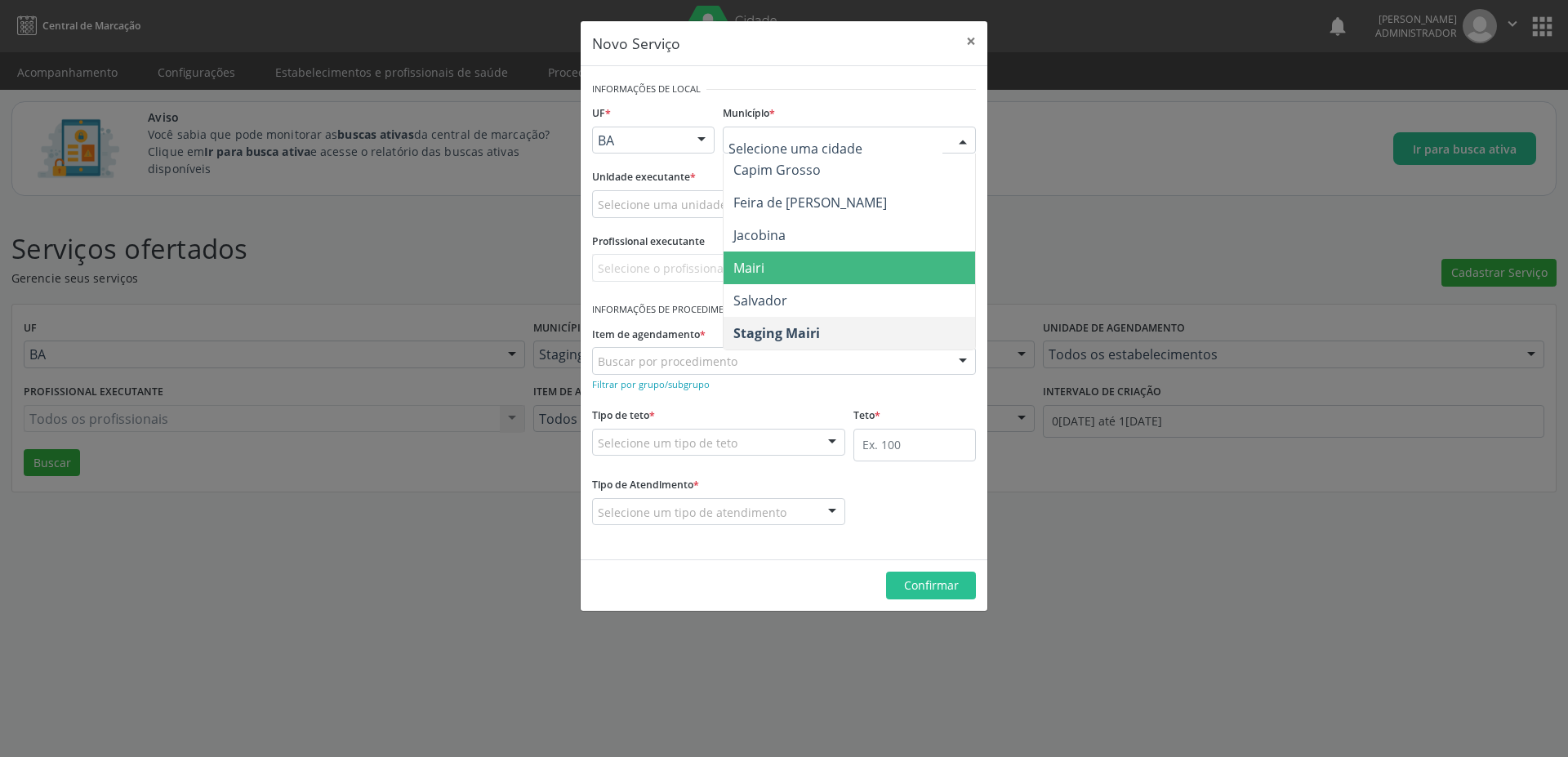
click at [765, 275] on span "Mairi" at bounding box center [849, 268] width 252 height 32
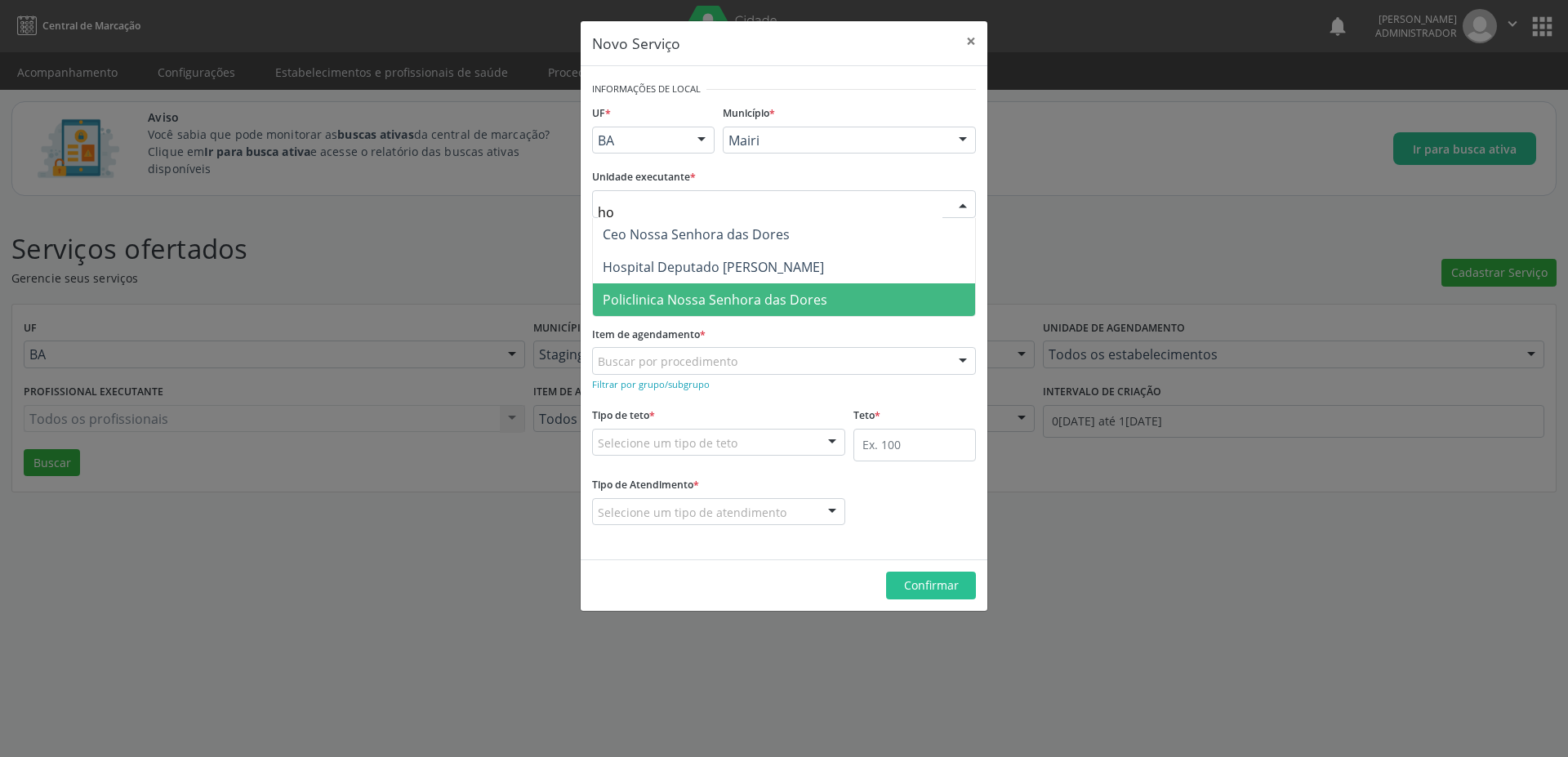
type input "hos"
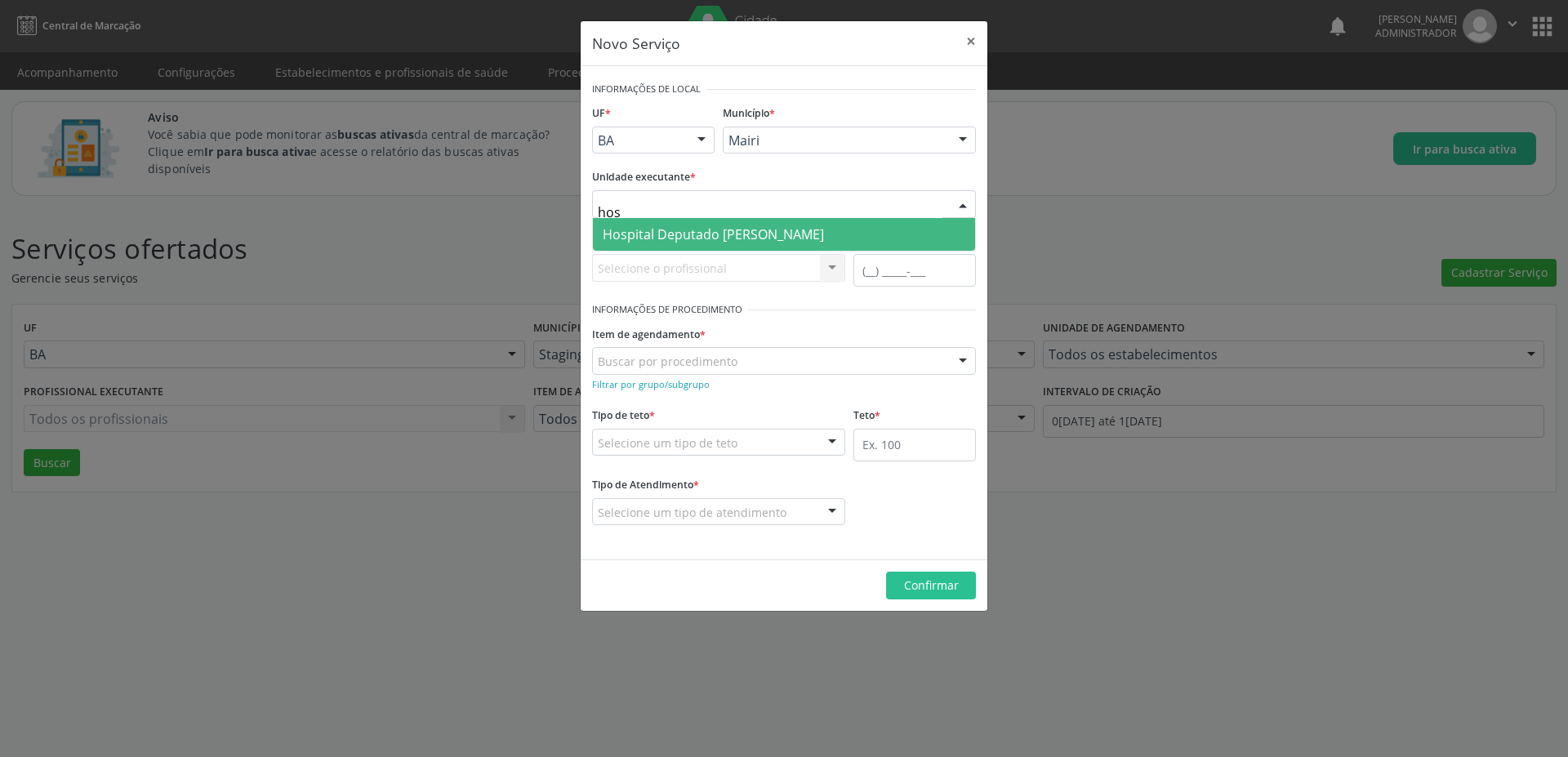
click at [655, 231] on span "Hospital Deputado [PERSON_NAME]" at bounding box center [713, 234] width 221 height 18
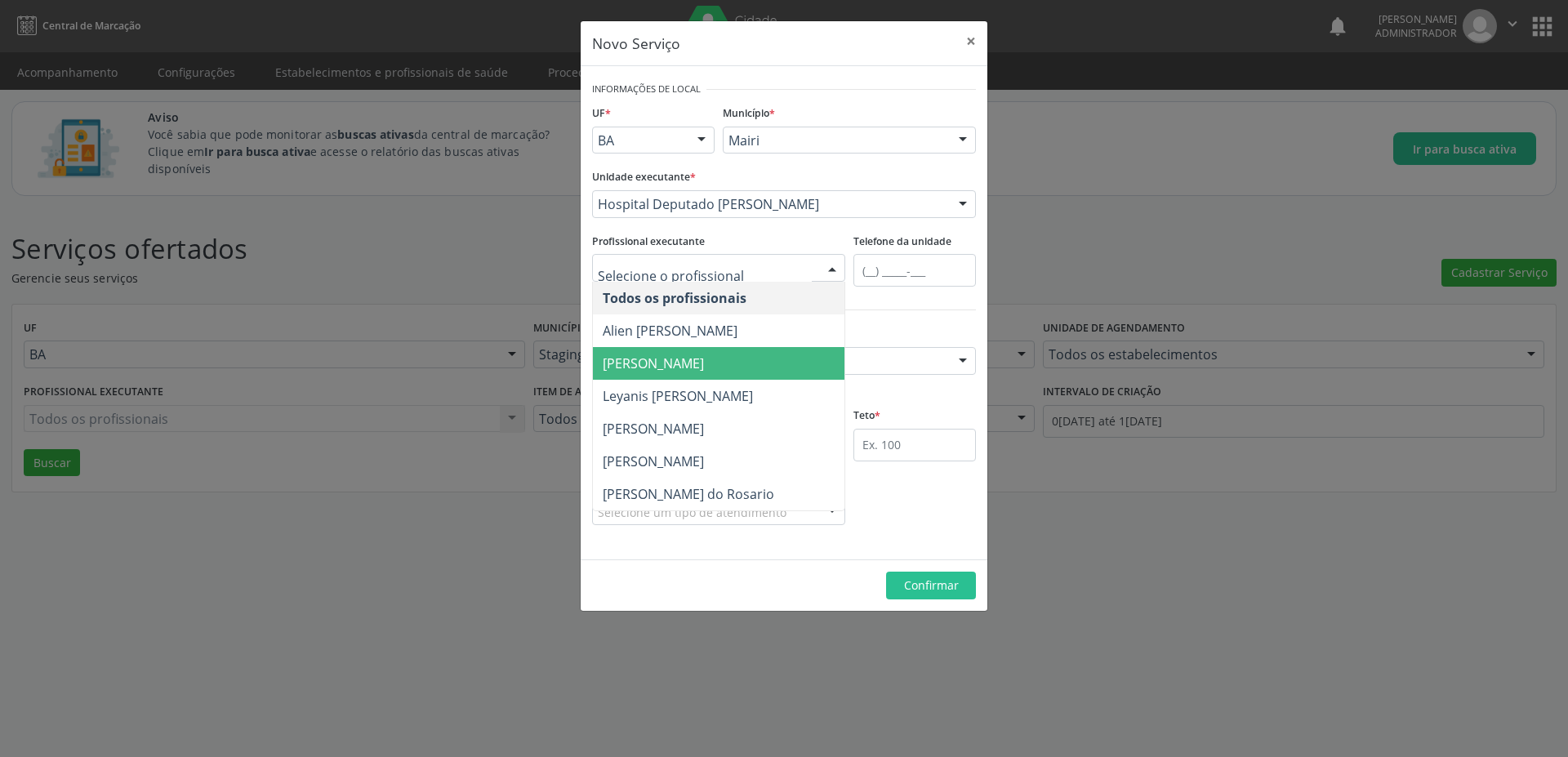
click at [656, 364] on span "[PERSON_NAME]" at bounding box center [653, 363] width 102 height 18
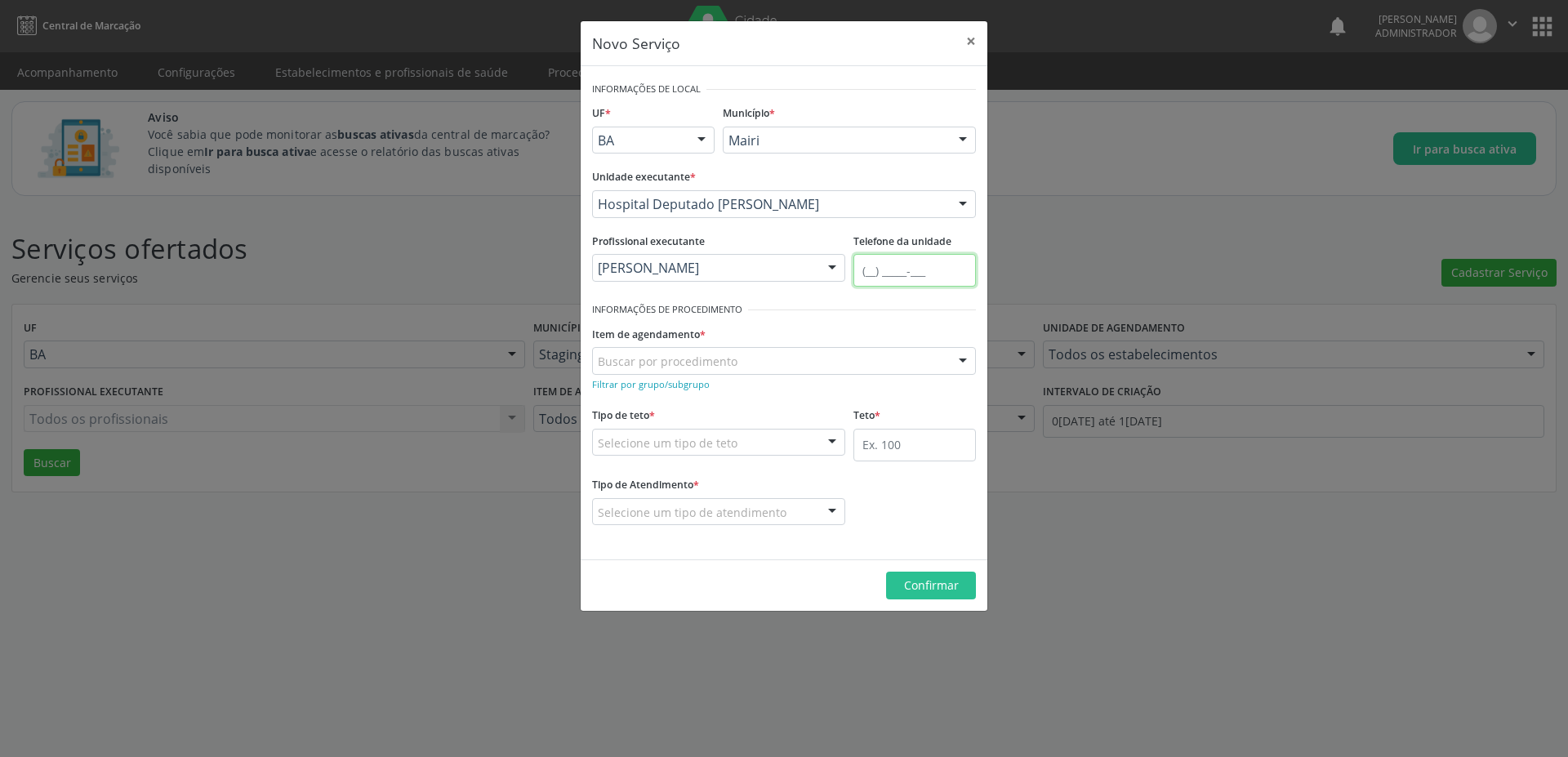
click at [900, 266] on input "text" at bounding box center [914, 271] width 122 height 32
type input "[PHONE_NUMBER]"
click at [744, 353] on div "Buscar por procedimento" at bounding box center [784, 361] width 384 height 28
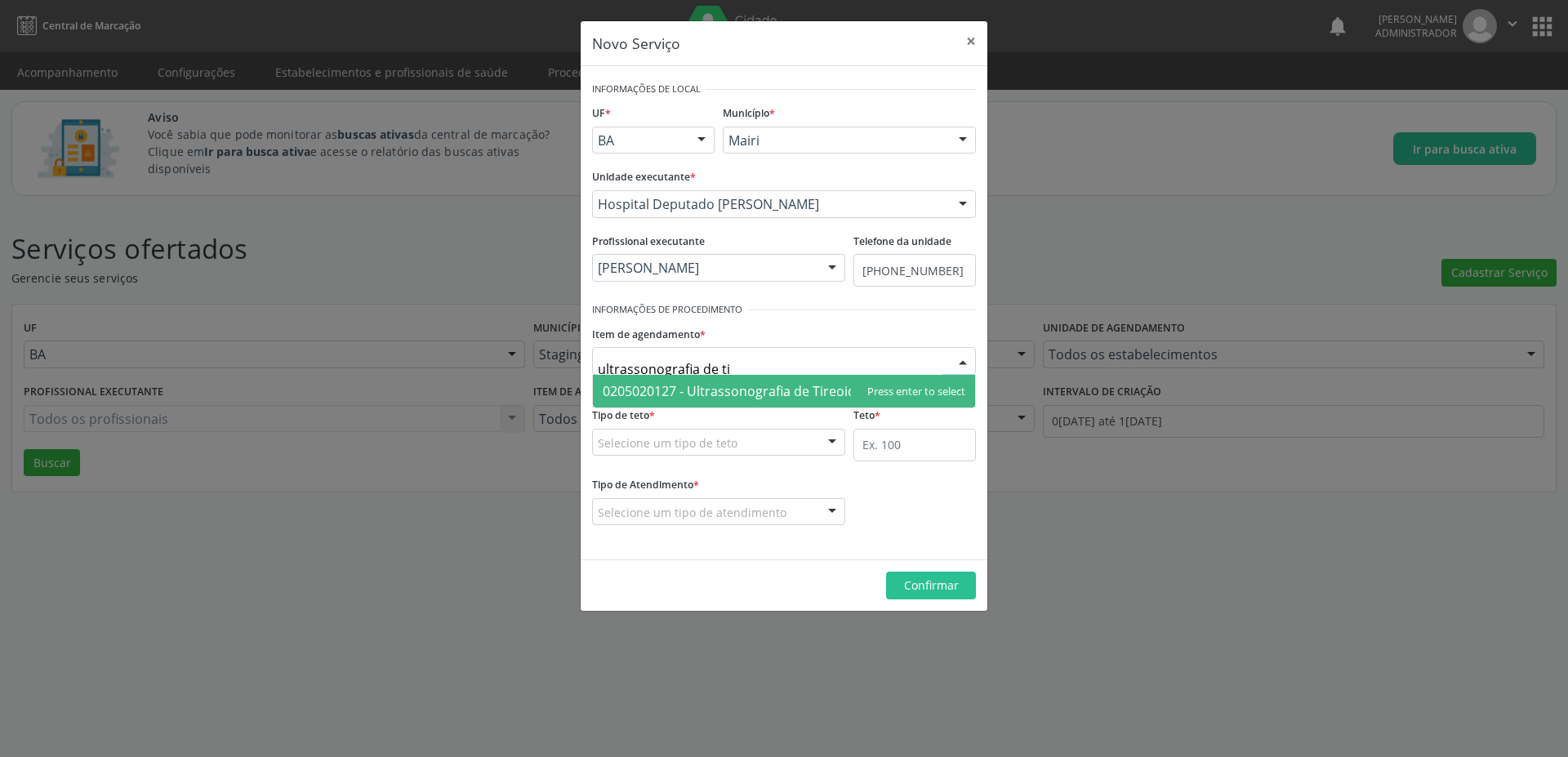
type input "ultrassonografia de [PERSON_NAME]"
click at [700, 385] on span "0205020127 - Ultrassonografia de Tireoide" at bounding box center [732, 391] width 260 height 18
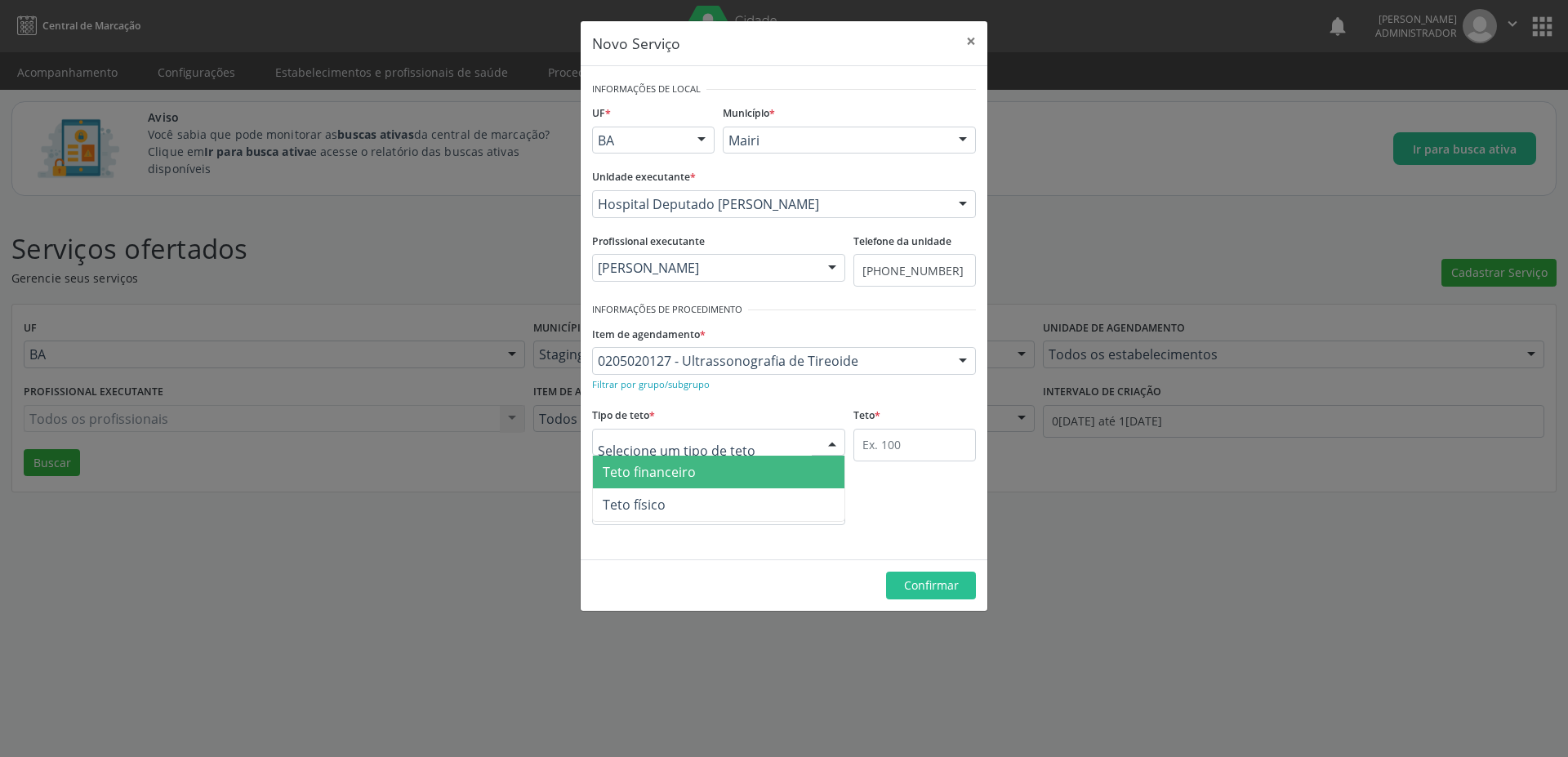
click at [670, 473] on span "Teto financeiro" at bounding box center [649, 471] width 93 height 18
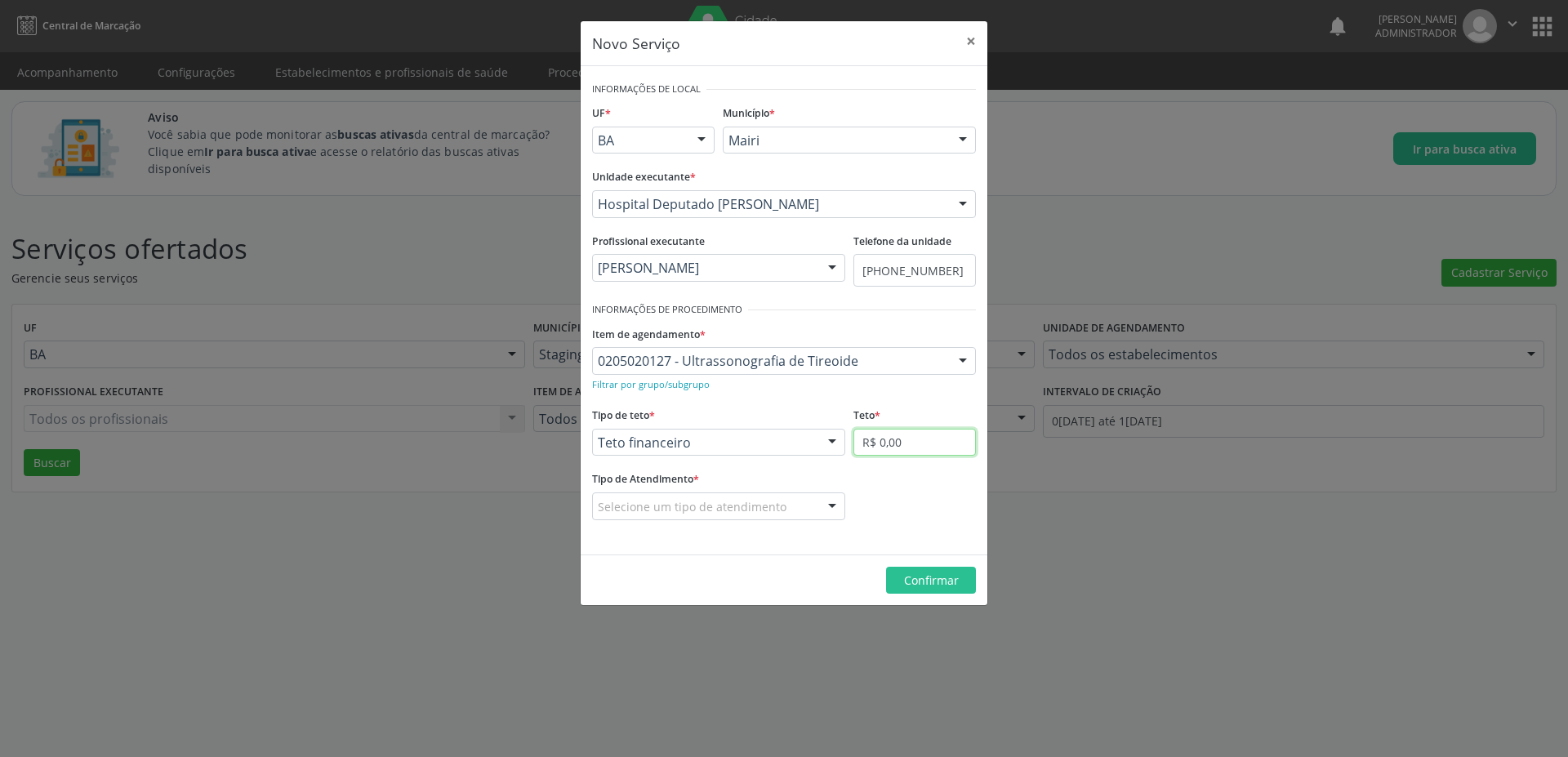
click at [928, 446] on input "R$ 0,00" at bounding box center [914, 442] width 122 height 28
type input "R$ 100,00"
click at [674, 496] on div "Selecione um tipo de atendimento" at bounding box center [719, 506] width 254 height 28
click at [633, 535] on span "Ordem de chegada" at bounding box center [662, 536] width 118 height 18
click at [958, 585] on span "Confirmar" at bounding box center [931, 580] width 55 height 15
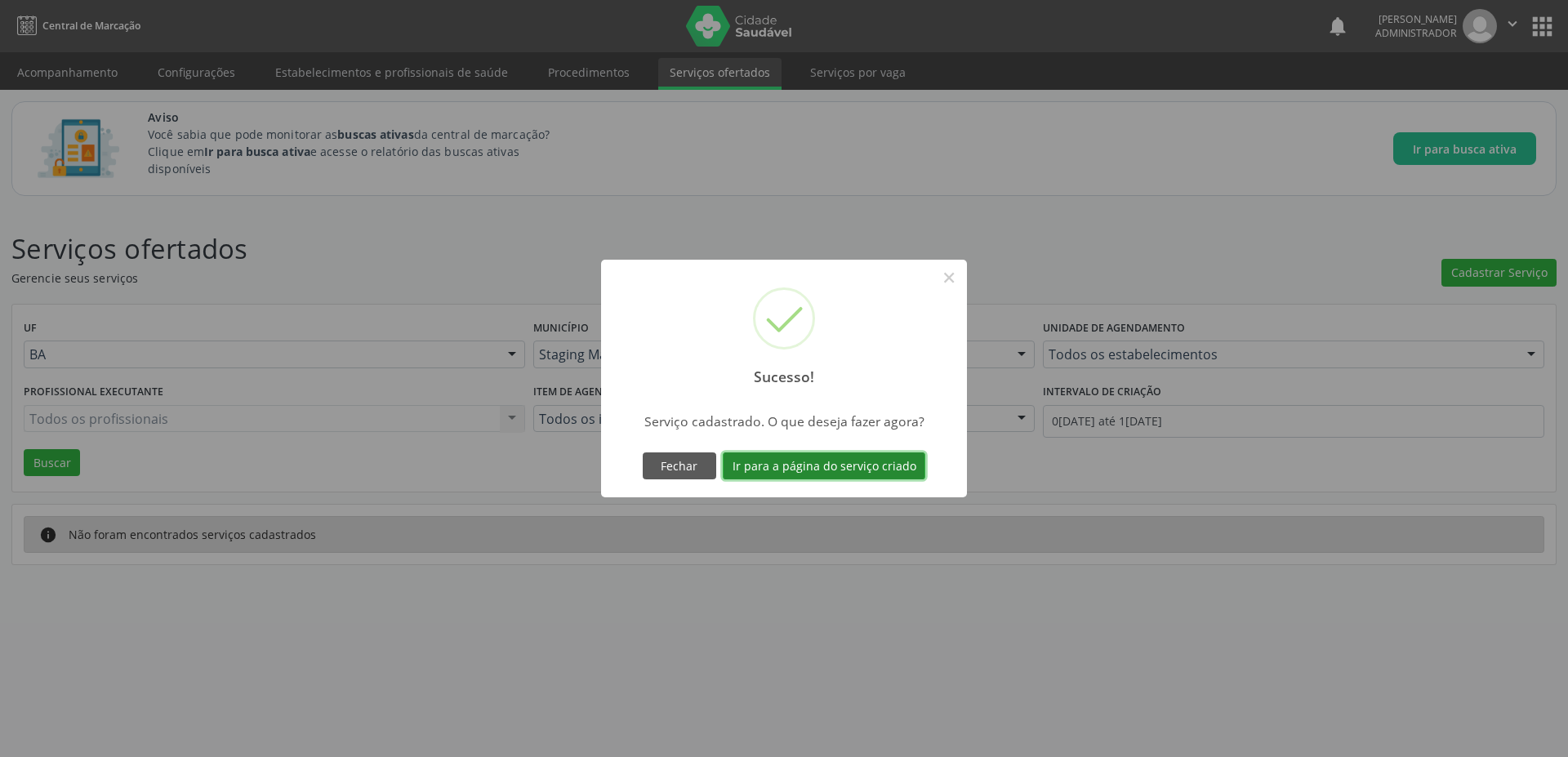
click at [866, 468] on button "Ir para a página do serviço criado" at bounding box center [824, 466] width 202 height 28
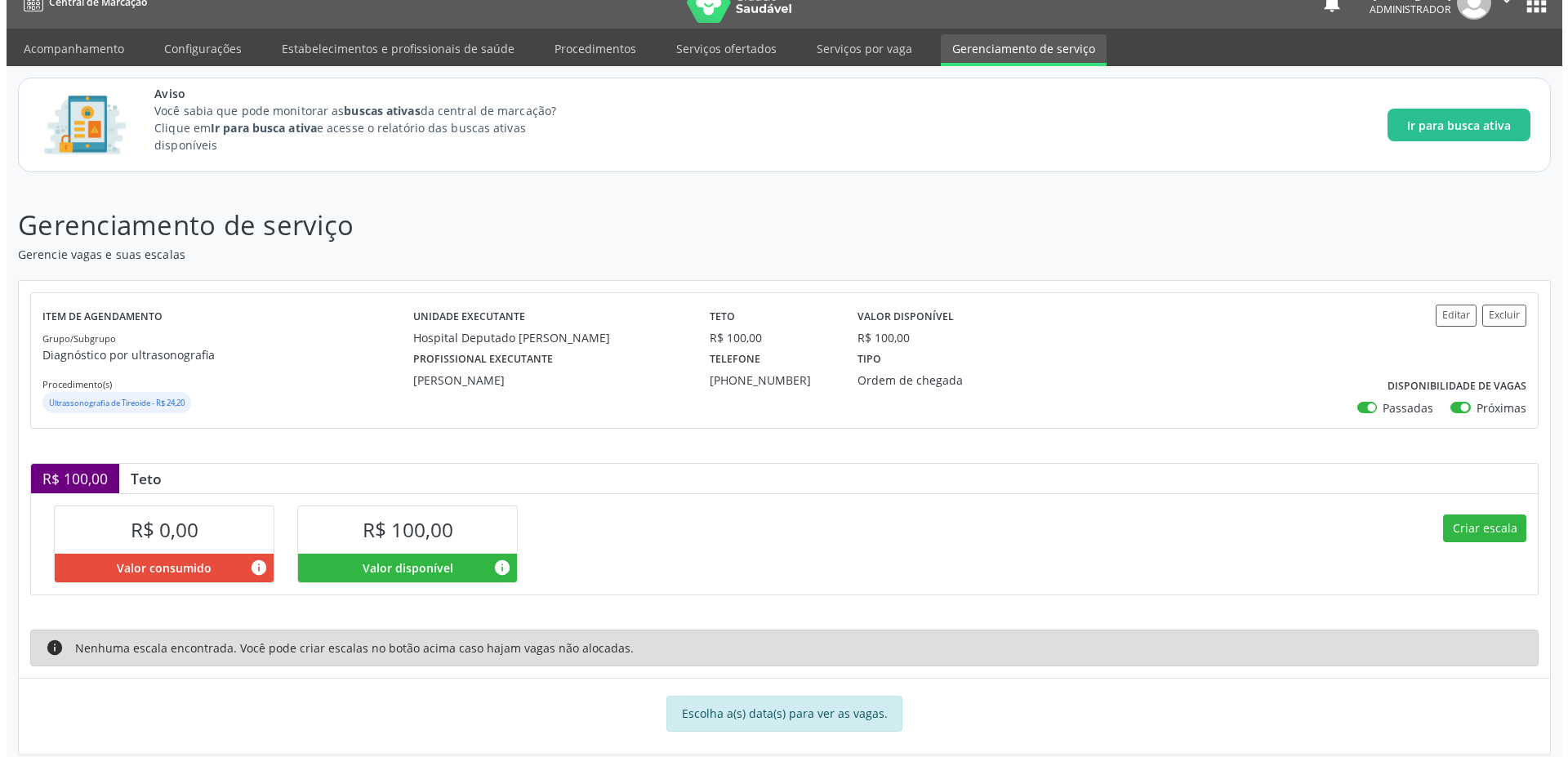
scroll to position [45, 0]
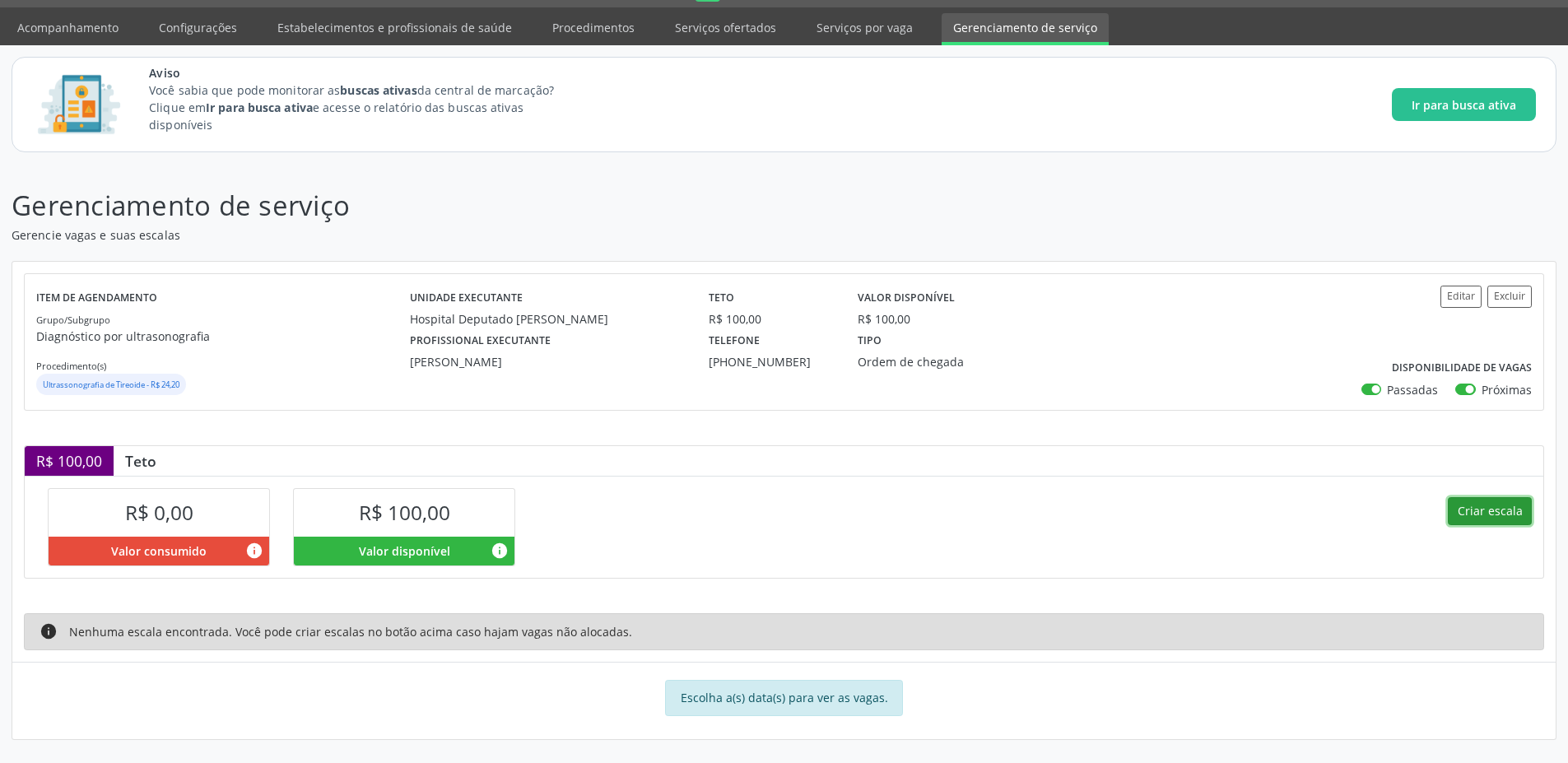
click at [1478, 508] on button "Criar escala" at bounding box center [1491, 511] width 84 height 28
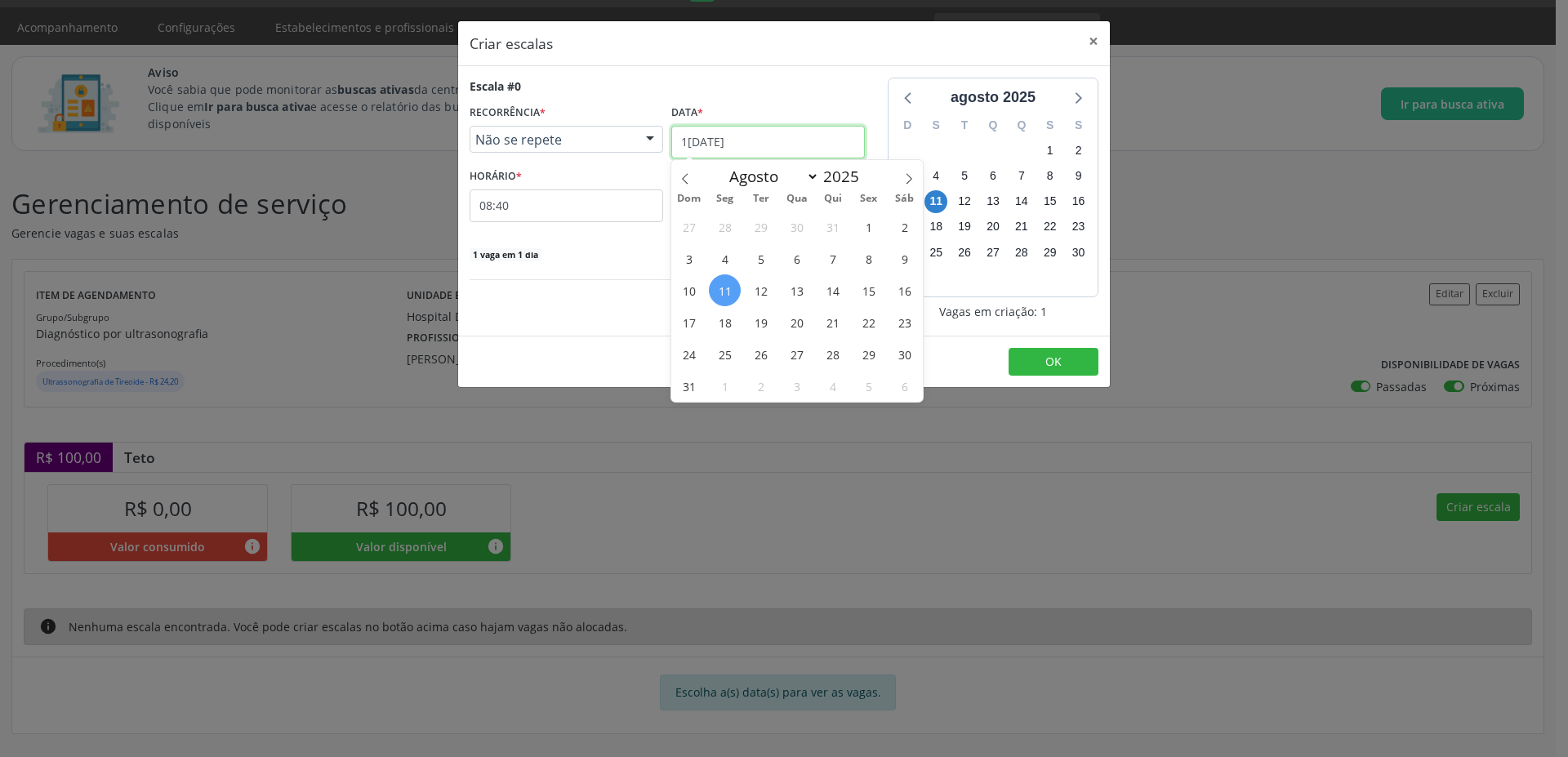
click at [766, 131] on input "1[DATE]" at bounding box center [767, 142] width 194 height 32
click at [721, 292] on span "11" at bounding box center [724, 289] width 32 height 32
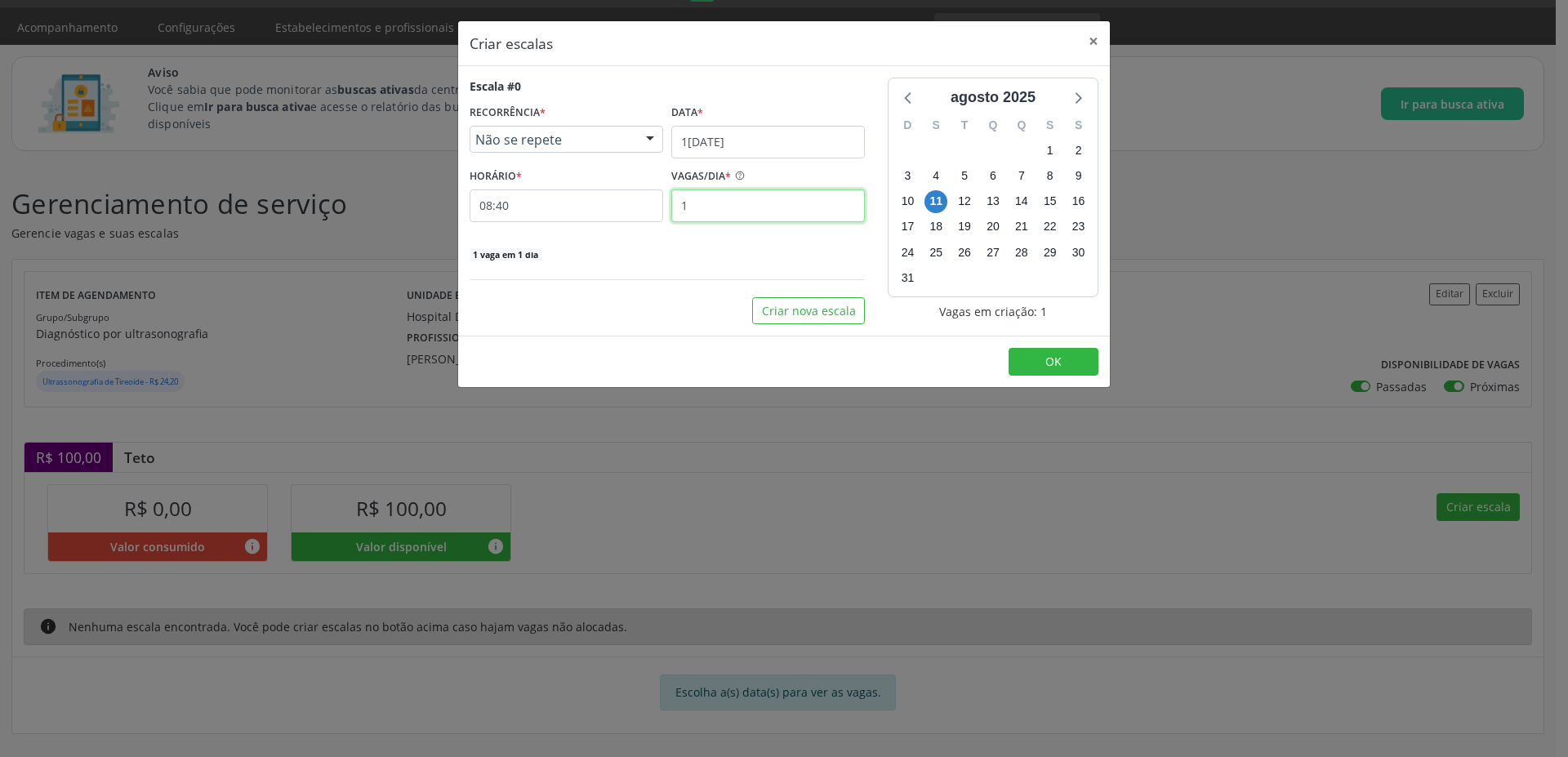
click at [781, 196] on input "1" at bounding box center [767, 206] width 194 height 32
type input "10"
click at [1065, 363] on button "OK" at bounding box center [1052, 362] width 90 height 28
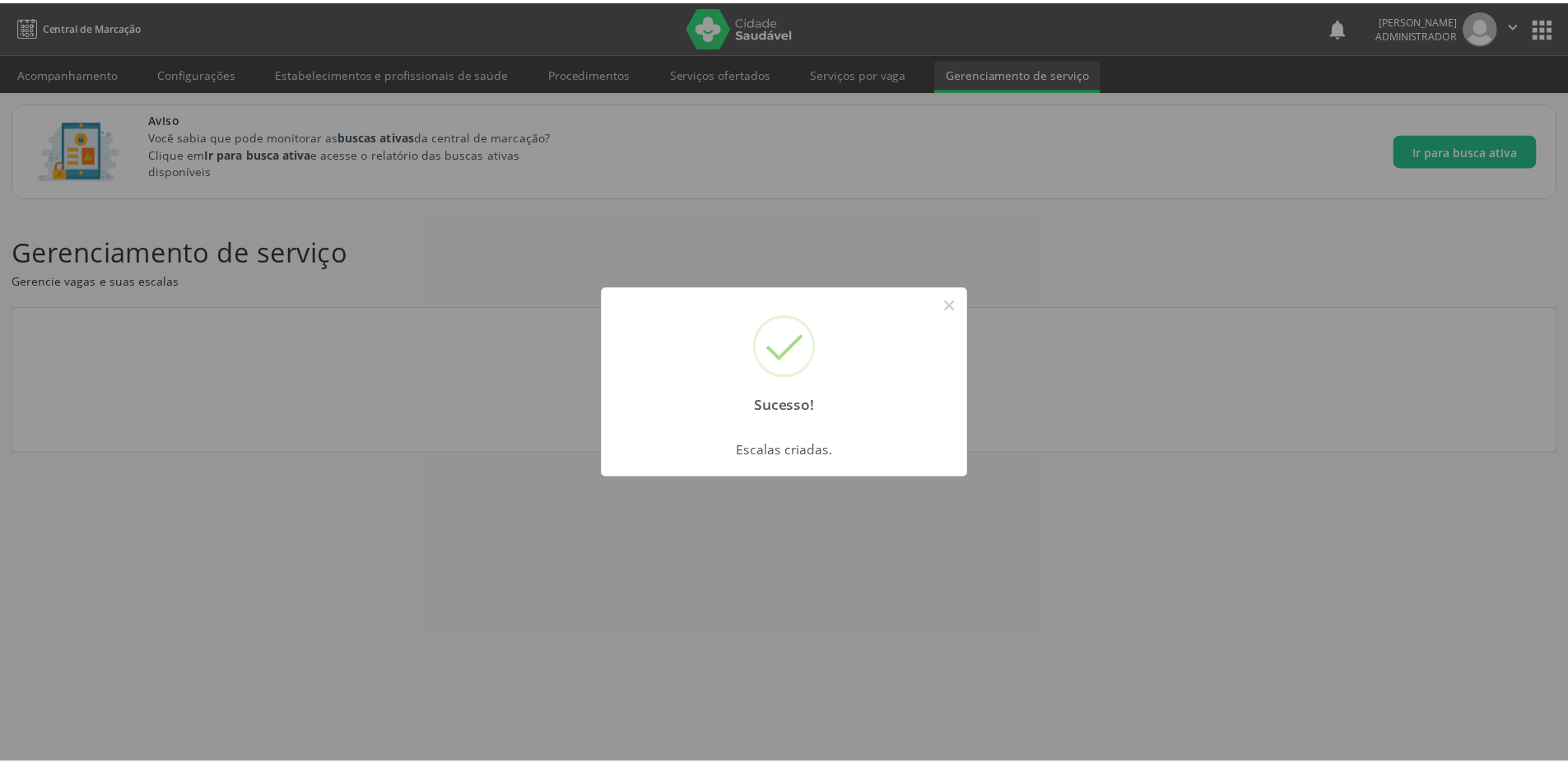
scroll to position [0, 0]
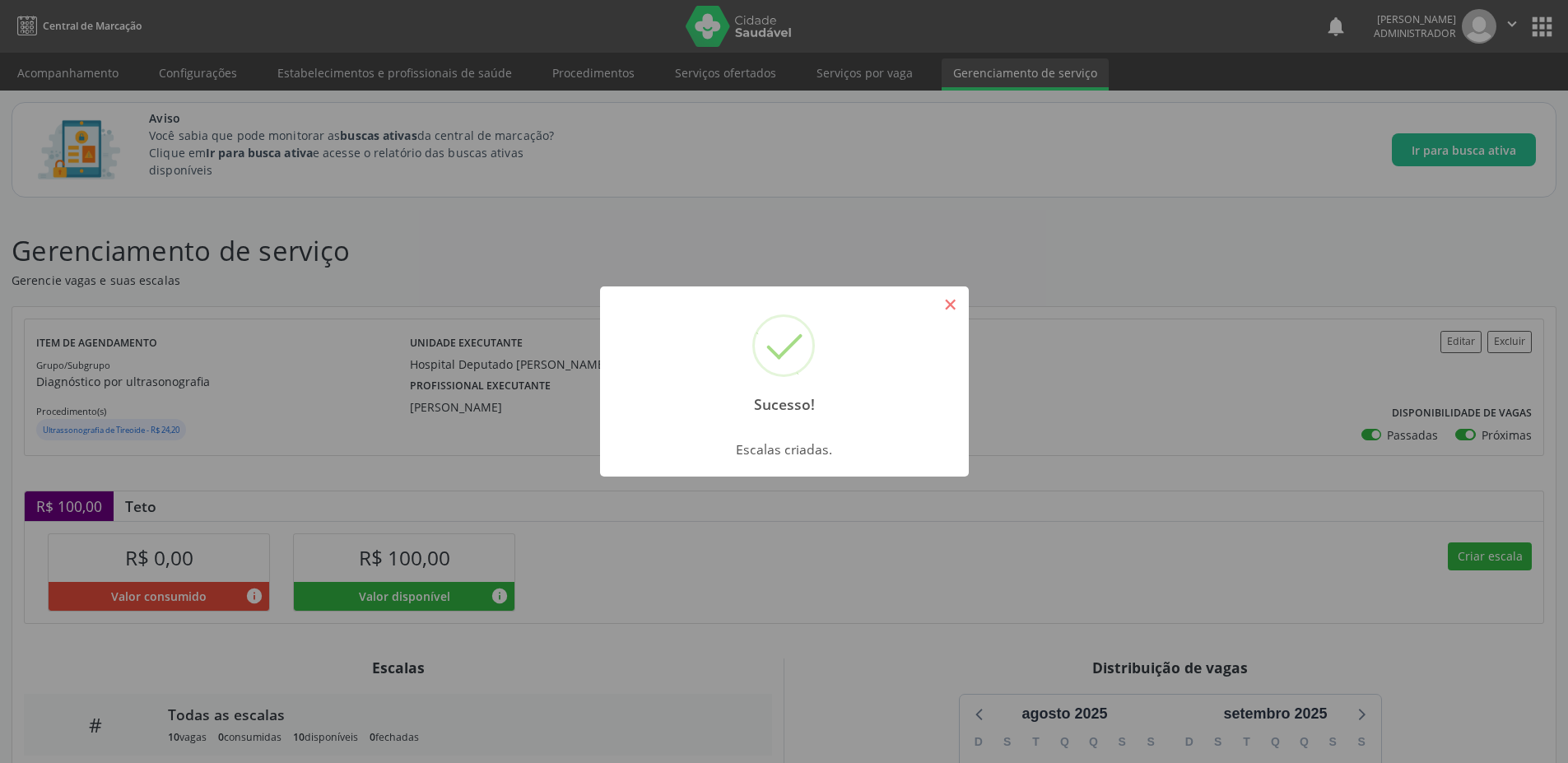
click at [948, 311] on button "×" at bounding box center [951, 305] width 28 height 28
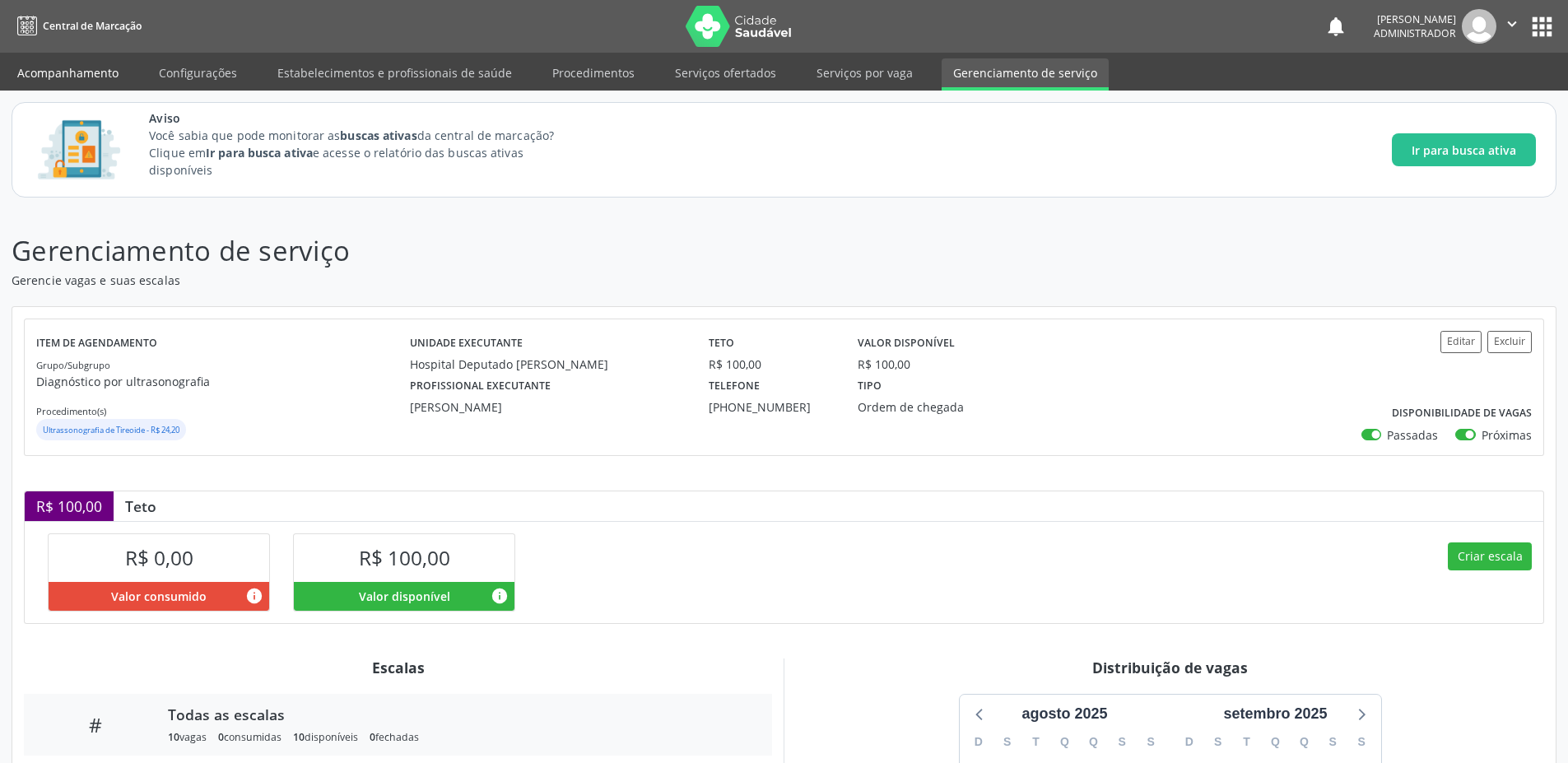
click at [42, 76] on link "Acompanhamento" at bounding box center [68, 72] width 124 height 28
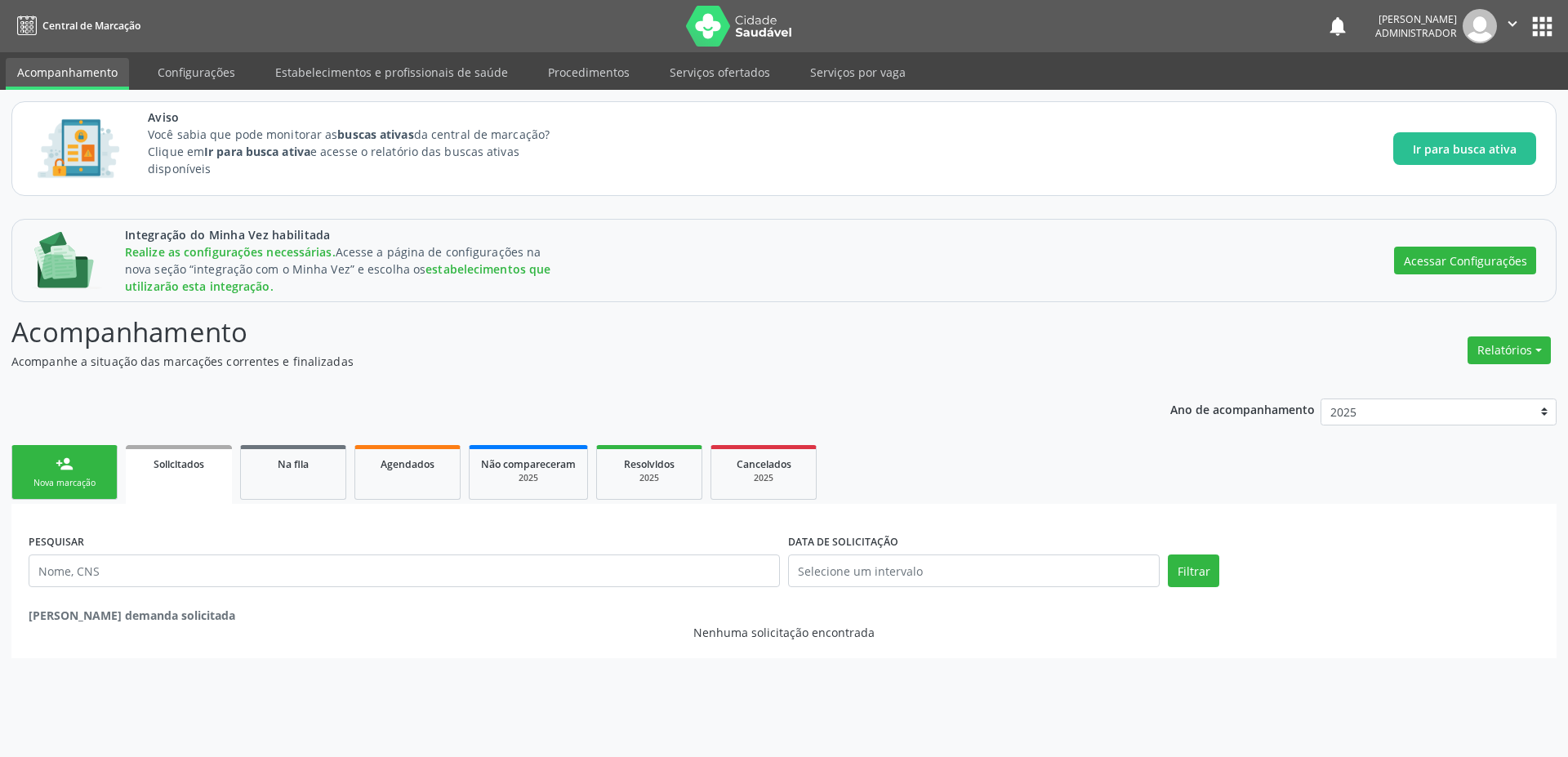
drag, startPoint x: 284, startPoint y: 473, endPoint x: 344, endPoint y: 392, distance: 100.8
click at [284, 474] on link "Na fila" at bounding box center [293, 472] width 106 height 55
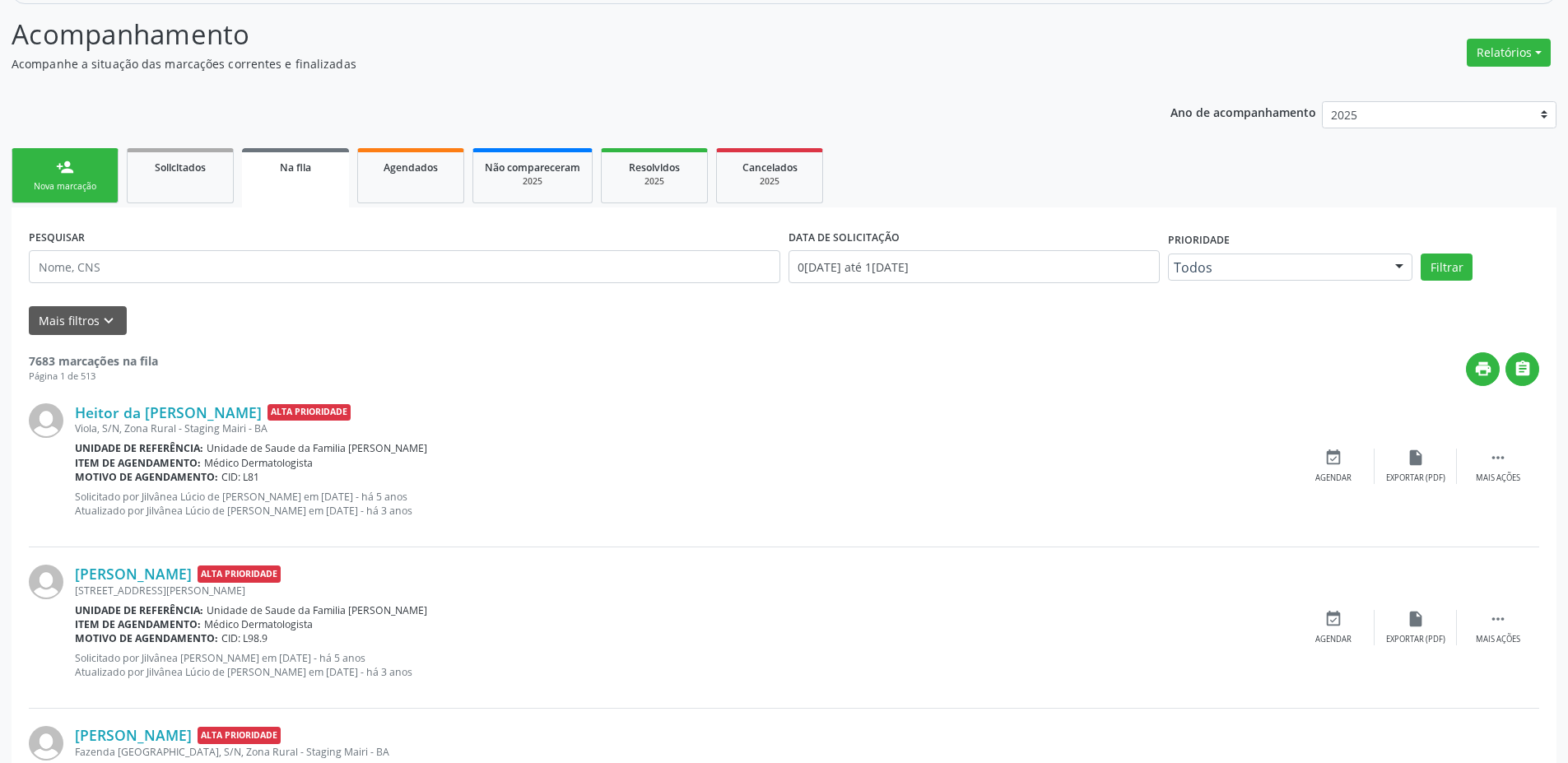
scroll to position [302, 0]
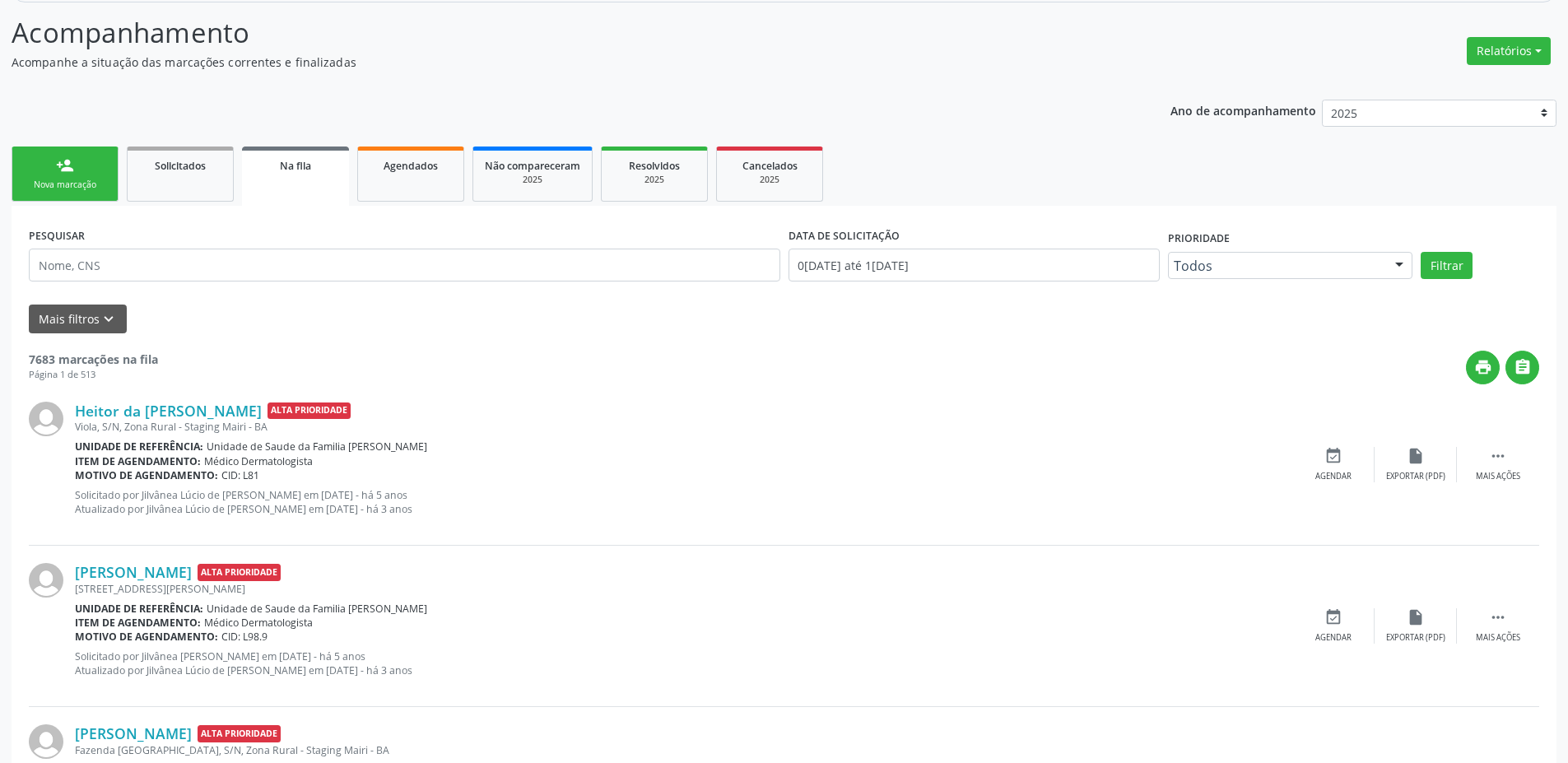
click at [145, 243] on div "PESQUISAR" at bounding box center [404, 257] width 760 height 70
click at [135, 270] on input "text" at bounding box center [404, 265] width 751 height 33
type input "n"
type input "[PERSON_NAME]"
click at [1421, 252] on button "Filtrar" at bounding box center [1447, 266] width 52 height 28
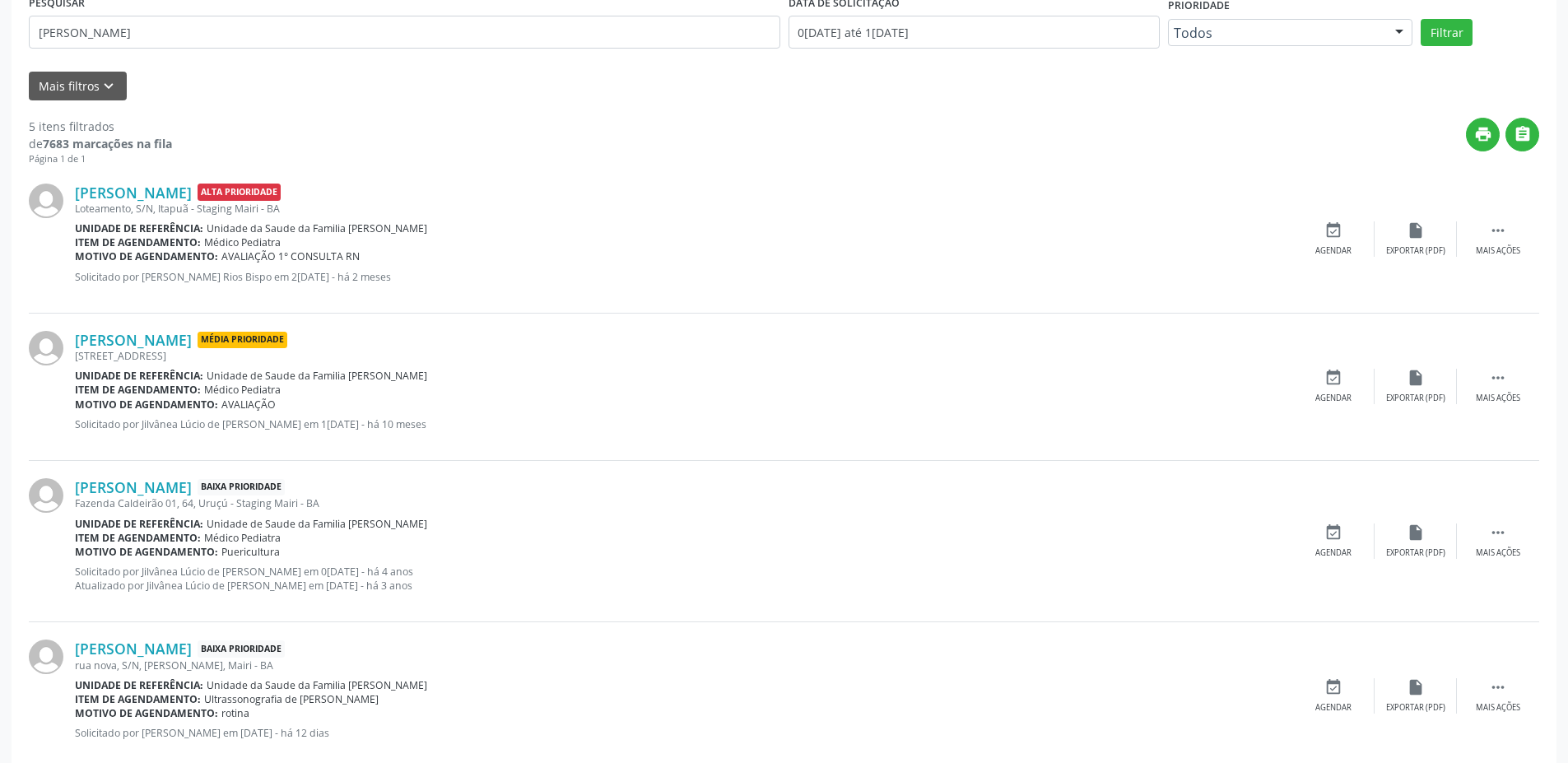
scroll to position [717, 0]
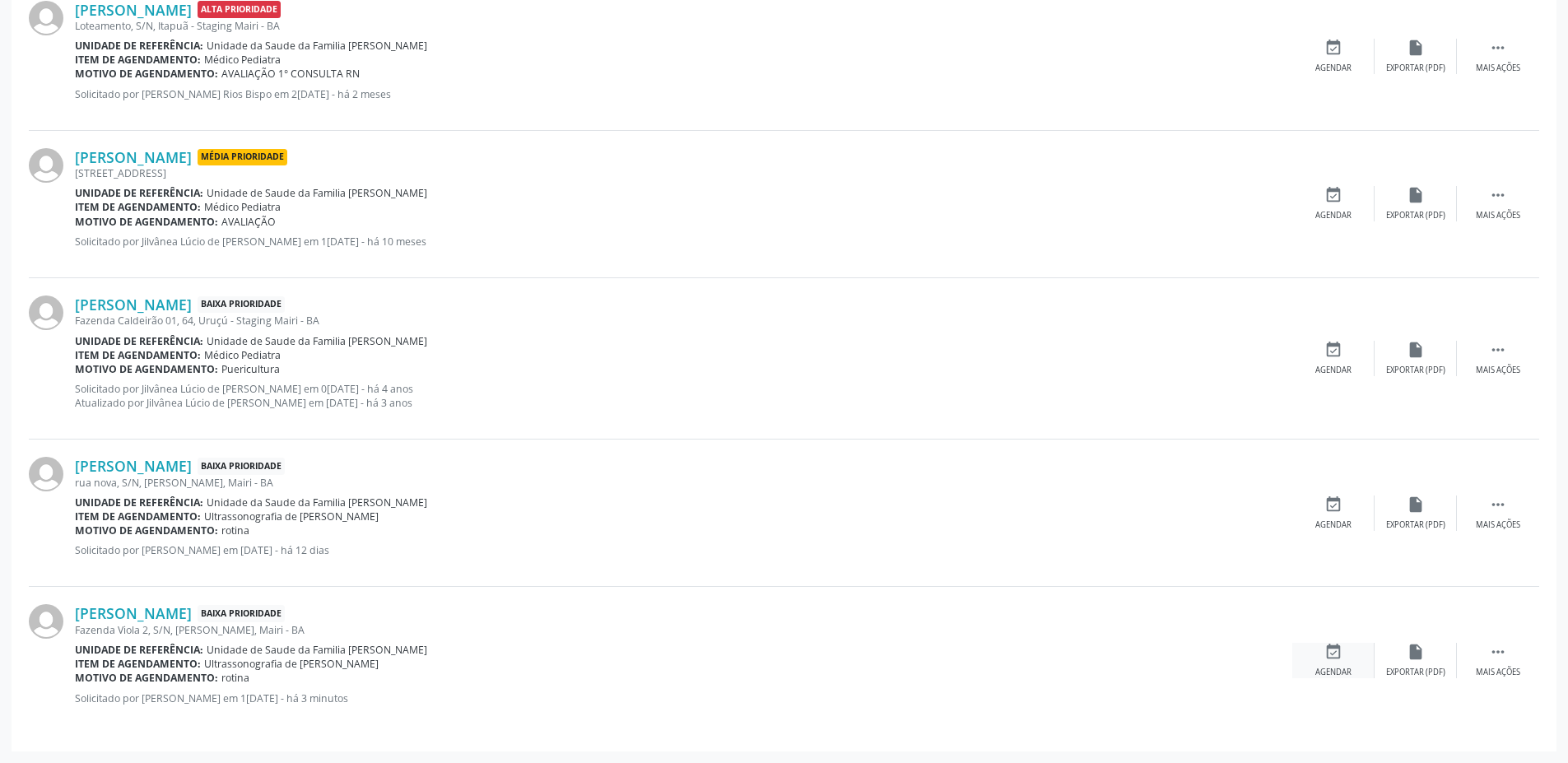
click at [1330, 673] on div "Agendar" at bounding box center [1334, 672] width 36 height 11
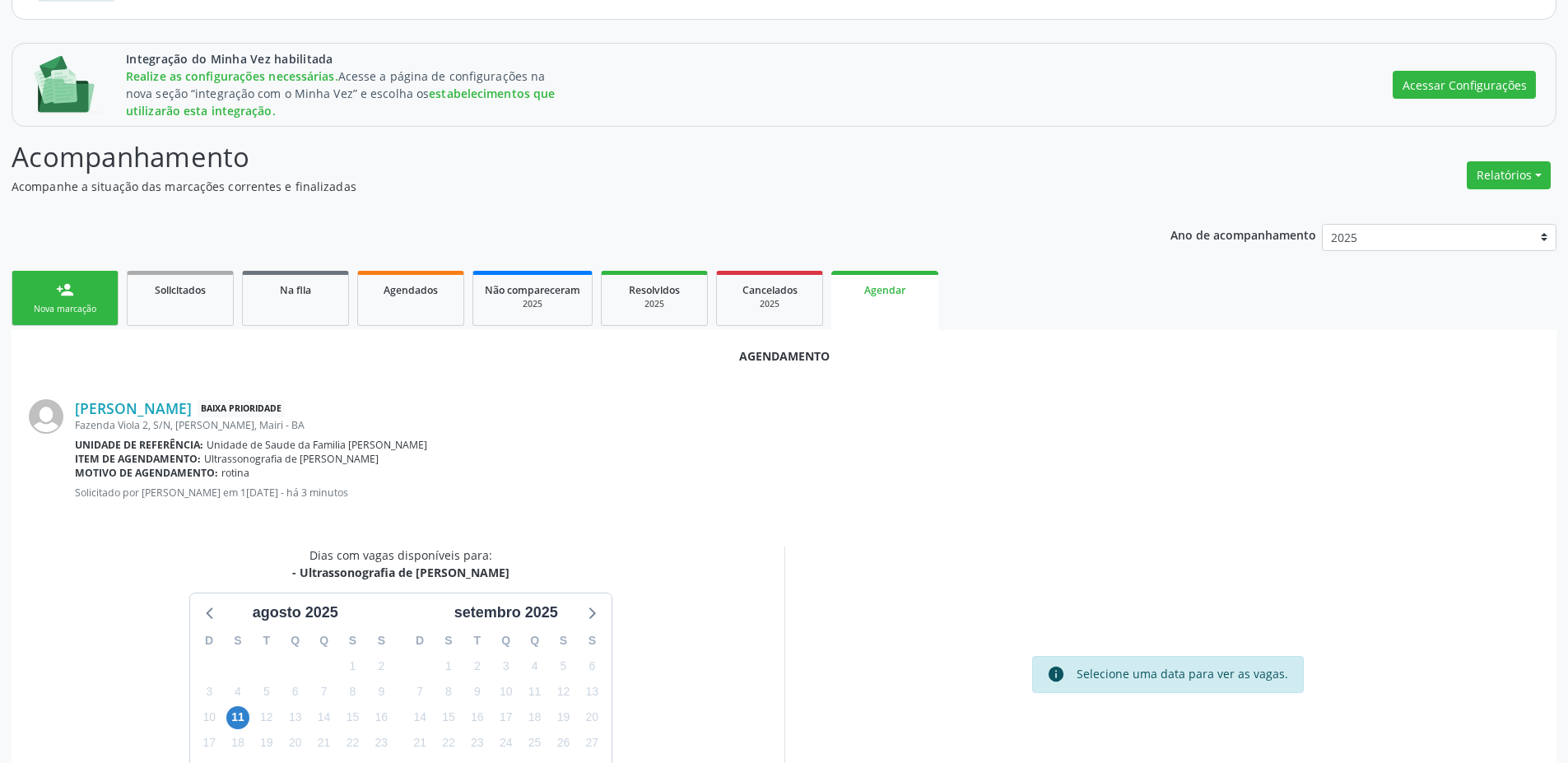
scroll to position [296, 0]
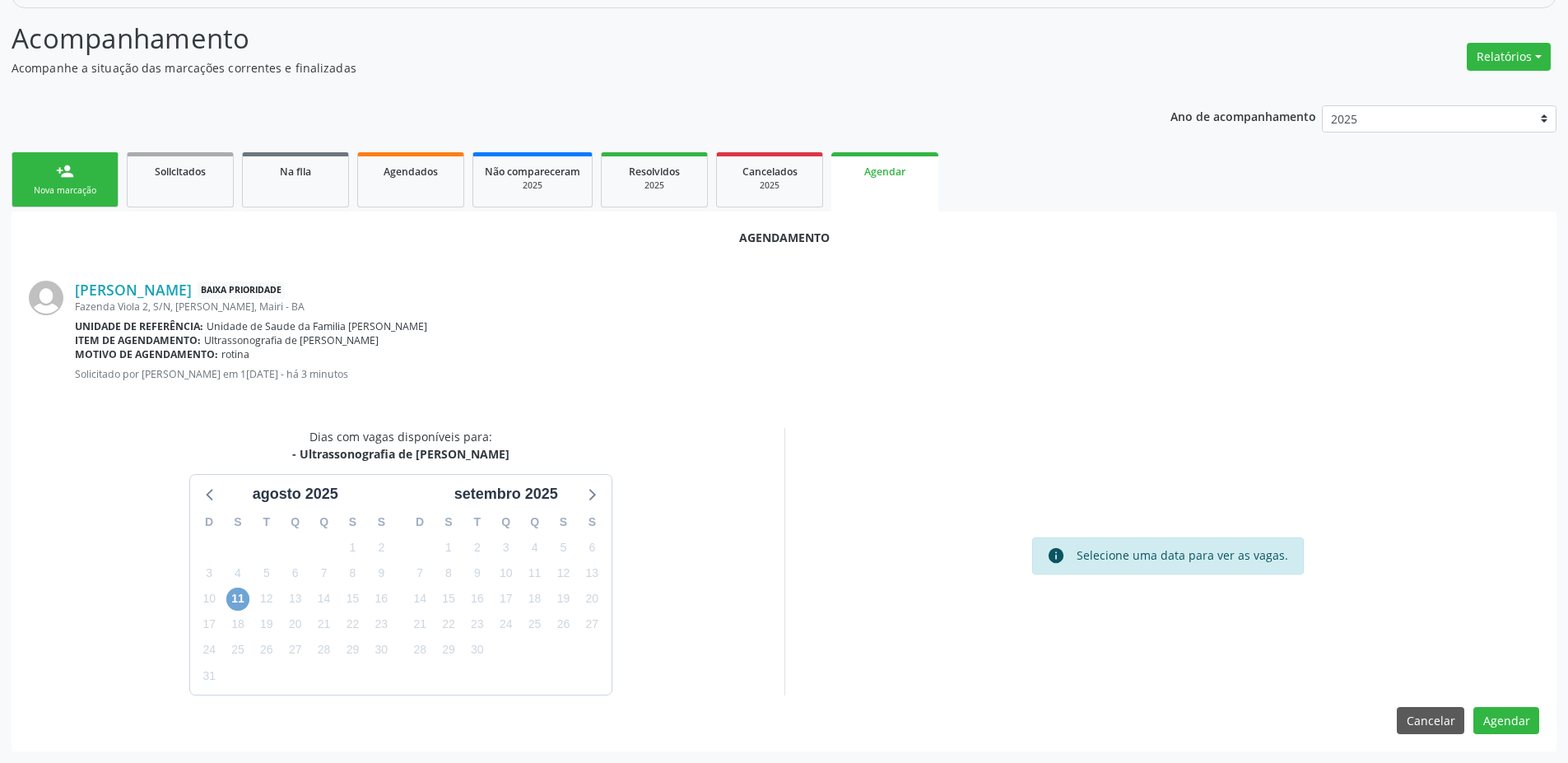
click at [228, 593] on span "11" at bounding box center [238, 599] width 23 height 23
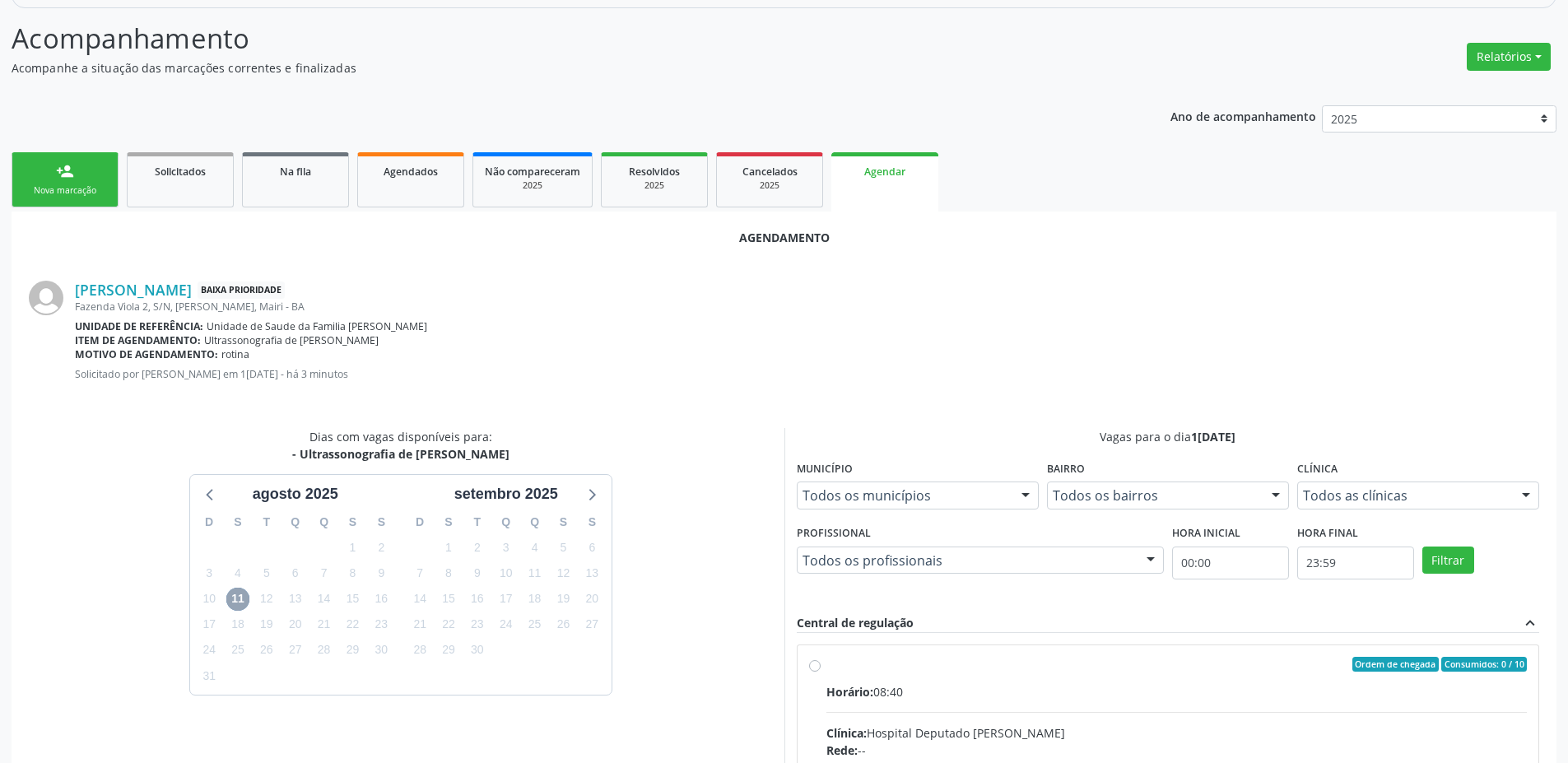
scroll to position [534, 0]
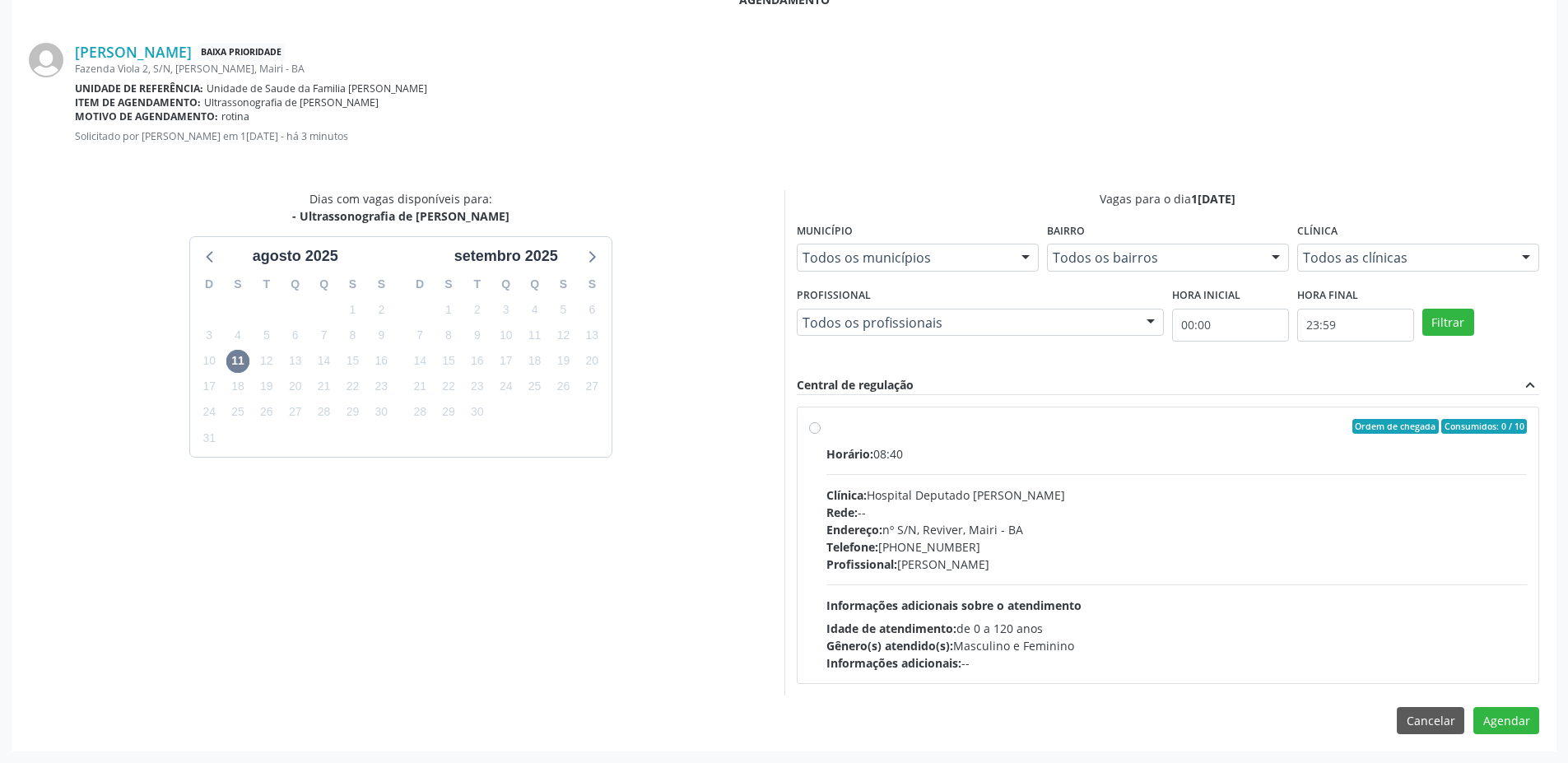
click at [826, 426] on label "Ordem de chegada Consumidos: 0 / 10 Horário: 08:40 Clínica: Hospital Deputado […" at bounding box center [1176, 545] width 701 height 253
click at [818, 426] on input "Ordem de chegada Consumidos: 0 / 10 Horário: 08:40 Clínica: Hospital Deputado […" at bounding box center [814, 426] width 11 height 15
radio input "true"
click at [1522, 750] on button "Agendar" at bounding box center [1506, 749] width 66 height 28
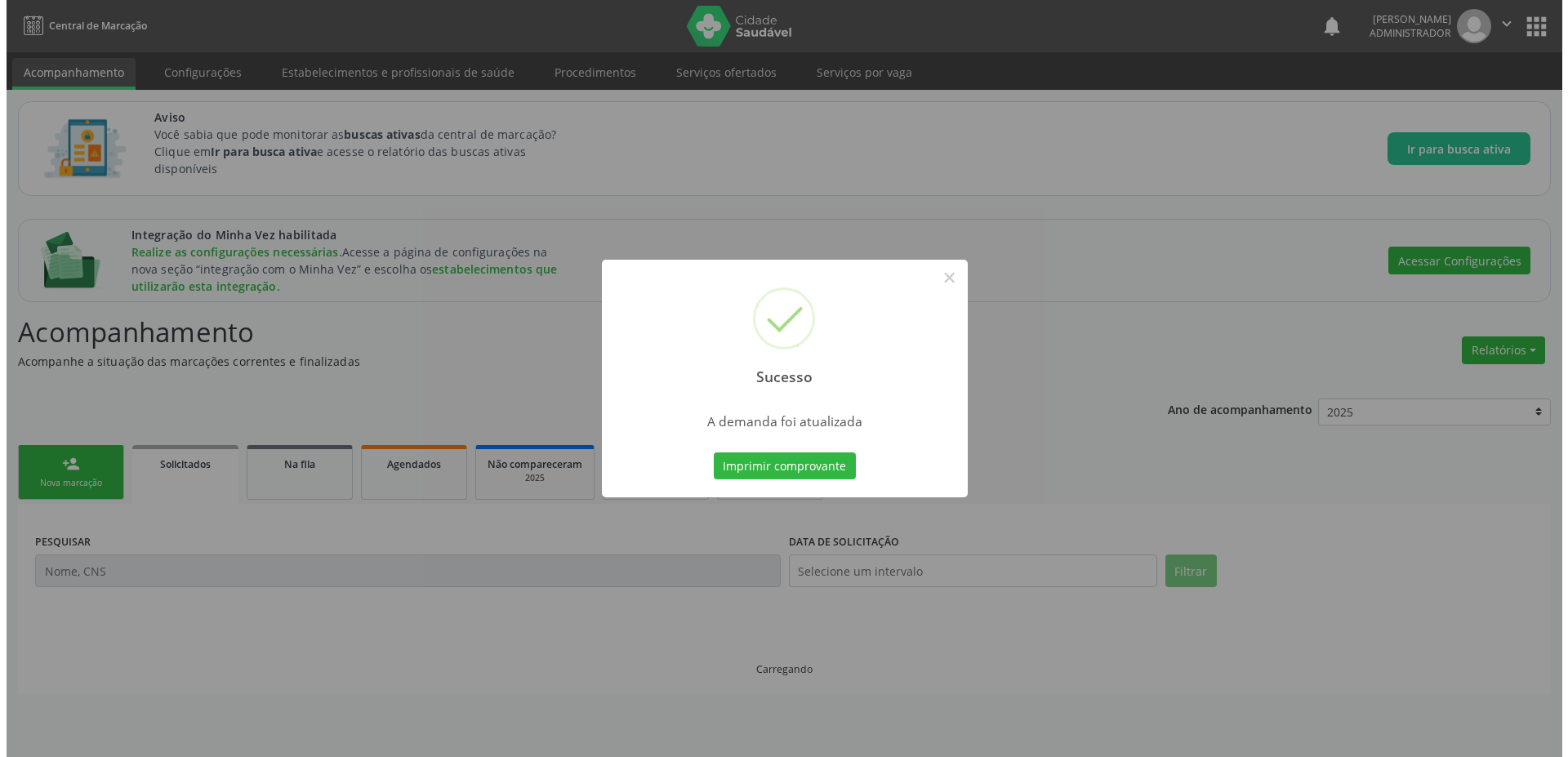
scroll to position [0, 0]
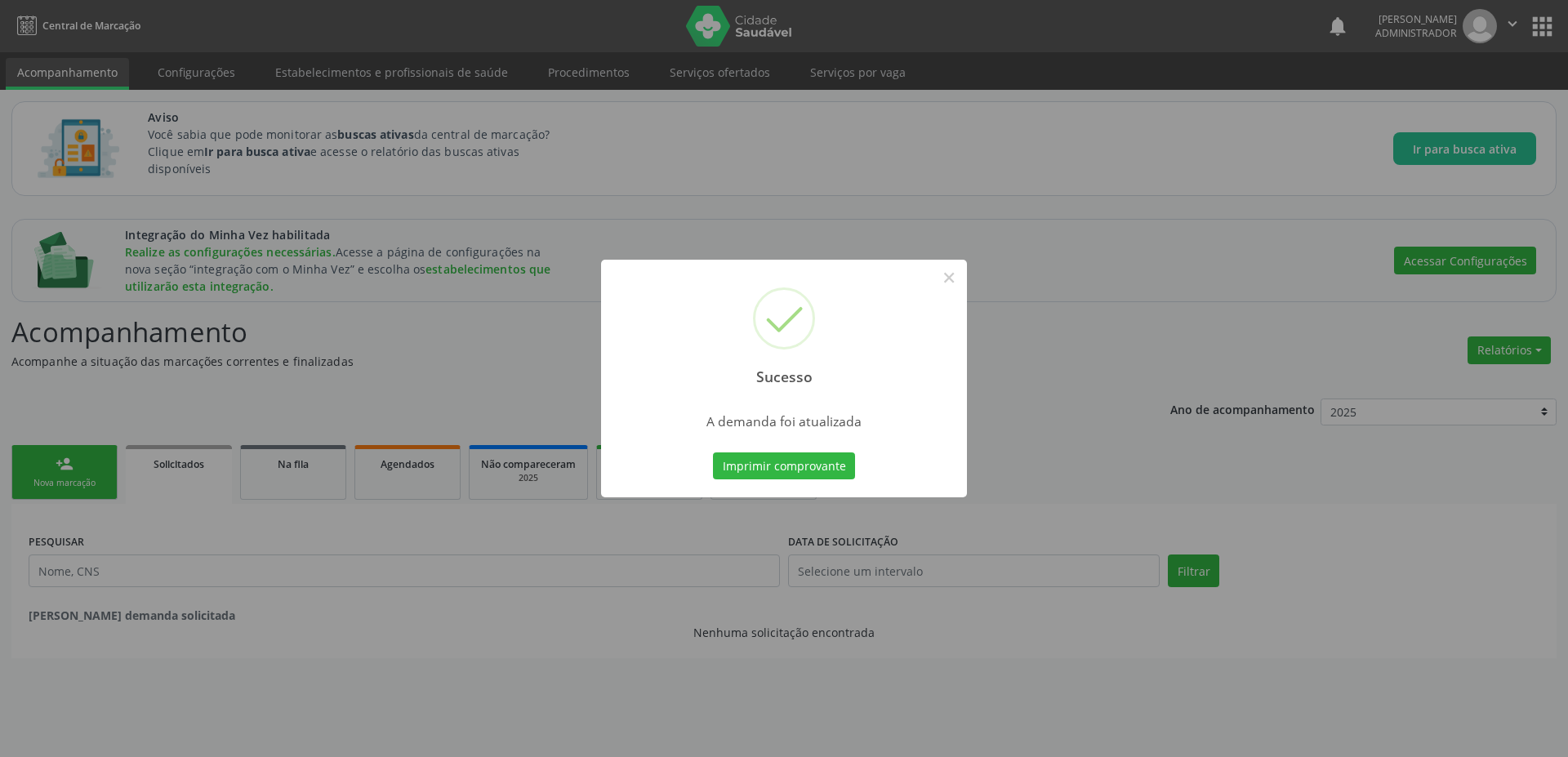
click at [964, 275] on div "Sucesso ×" at bounding box center [784, 329] width 366 height 141
click at [951, 268] on button "×" at bounding box center [948, 277] width 28 height 28
